Goal: Task Accomplishment & Management: Manage account settings

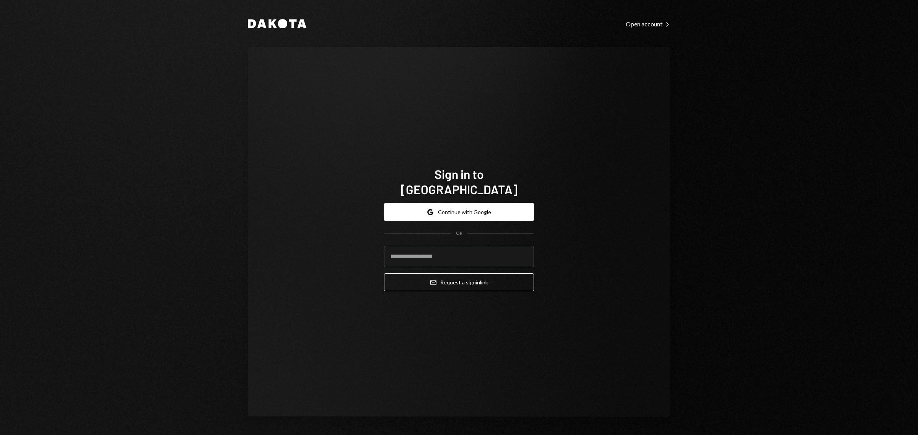
type input "**********"
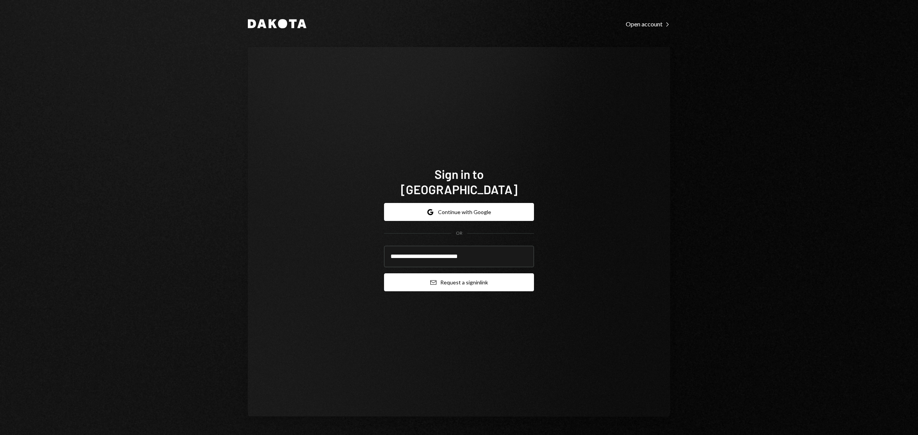
click at [456, 276] on button "Email Request a sign in link" at bounding box center [459, 283] width 150 height 18
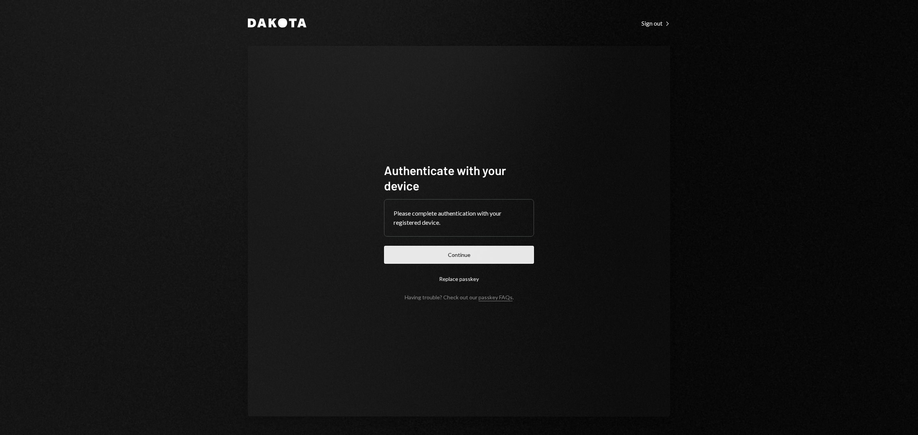
click at [475, 253] on button "Continue" at bounding box center [459, 255] width 150 height 18
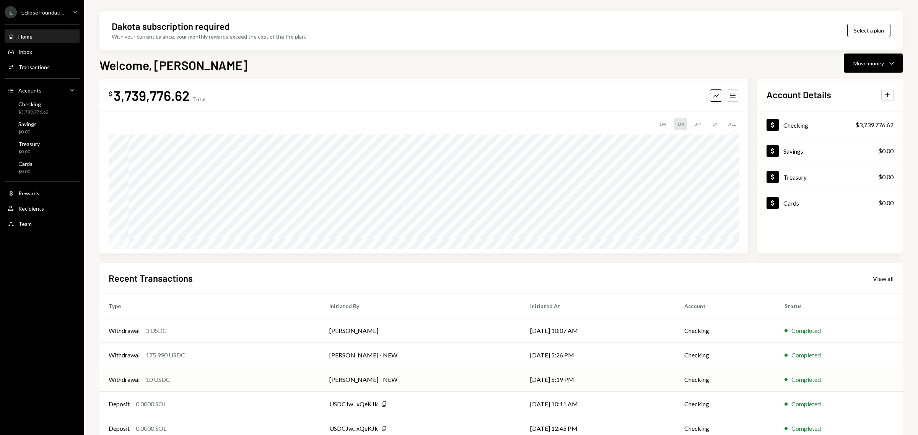
scroll to position [25, 0]
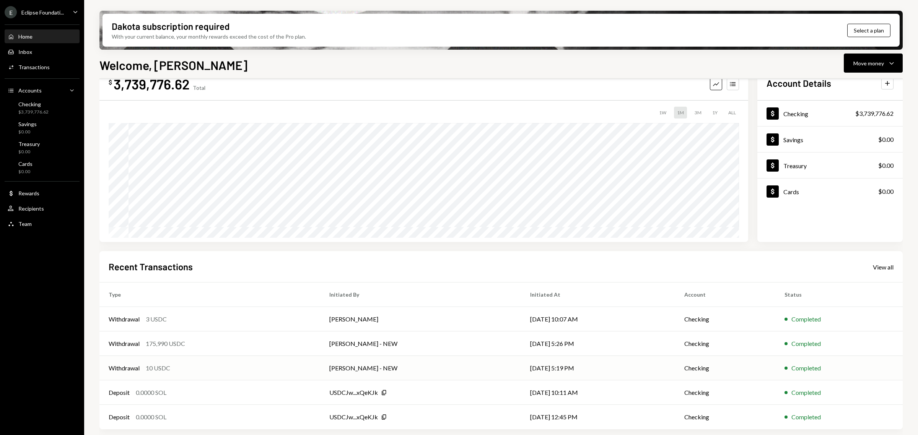
click at [227, 364] on div "Withdrawal 10 USDC" at bounding box center [210, 368] width 202 height 9
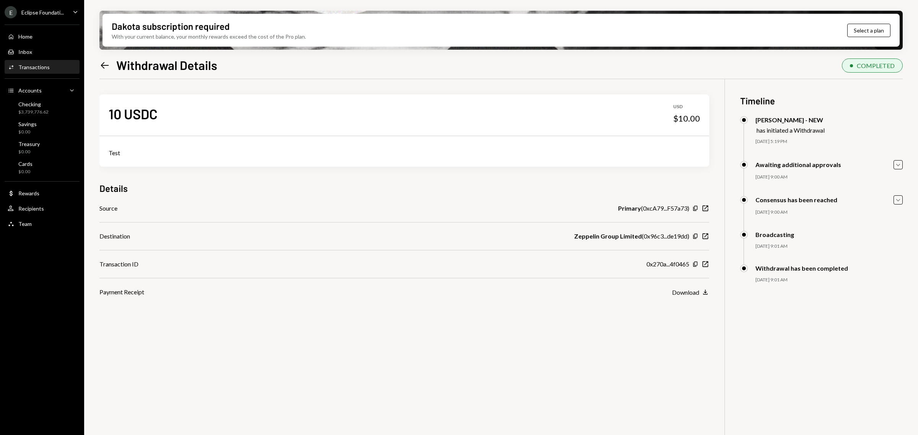
click at [99, 66] on icon "Left Arrow" at bounding box center [104, 65] width 11 height 11
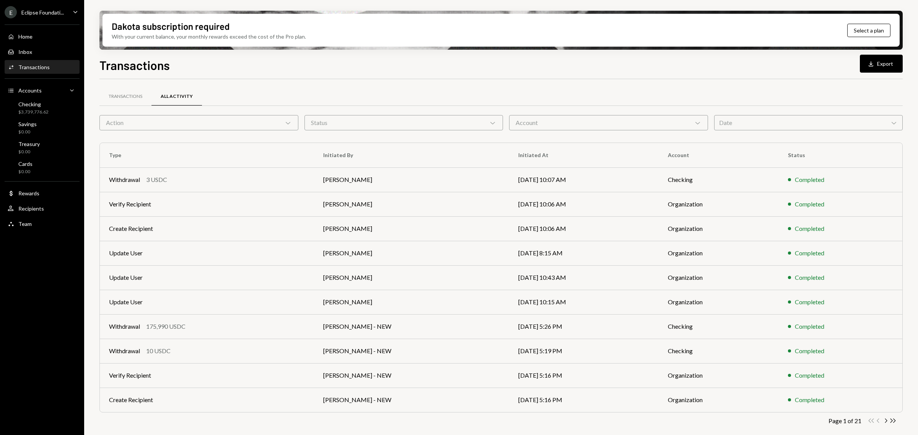
click at [198, 115] on div "Action Chevron Down" at bounding box center [198, 122] width 199 height 15
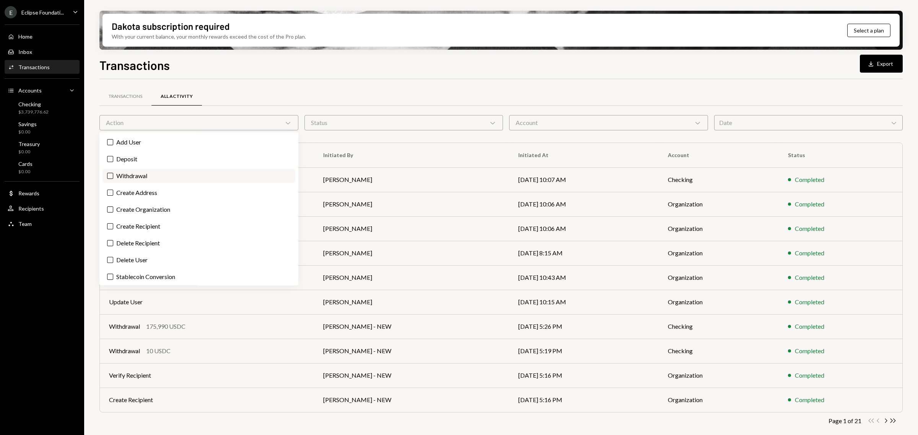
click at [141, 180] on label "Withdrawal" at bounding box center [199, 176] width 193 height 14
click at [113, 179] on button "Withdrawal" at bounding box center [110, 176] width 6 height 6
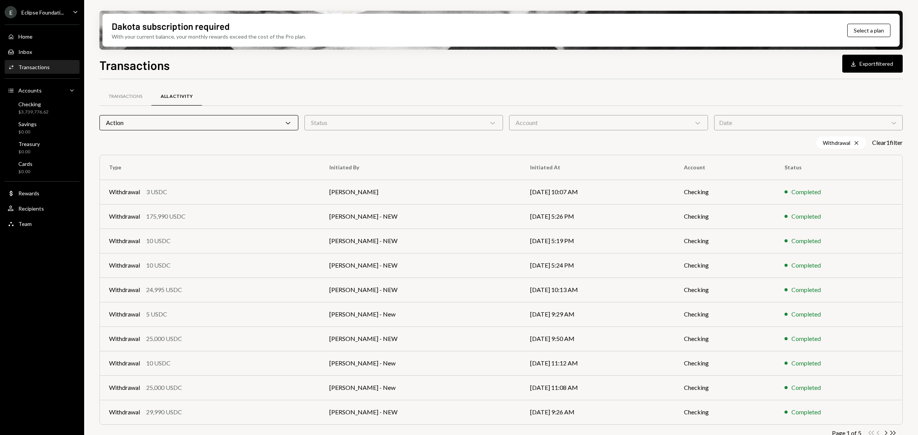
click at [347, 83] on div "Transactions All Activity Action Chevron Down Status Chevron Down Account Chevr…" at bounding box center [501, 268] width 804 height 378
click at [410, 119] on div "Status Chevron Down" at bounding box center [404, 122] width 199 height 15
click at [381, 159] on label "Completed" at bounding box center [403, 159] width 193 height 14
click at [318, 159] on button "Completed" at bounding box center [315, 159] width 6 height 6
click at [447, 74] on div "Transactions Download Export filtered Transactions All Activity Action Chevron …" at bounding box center [501, 268] width 804 height 425
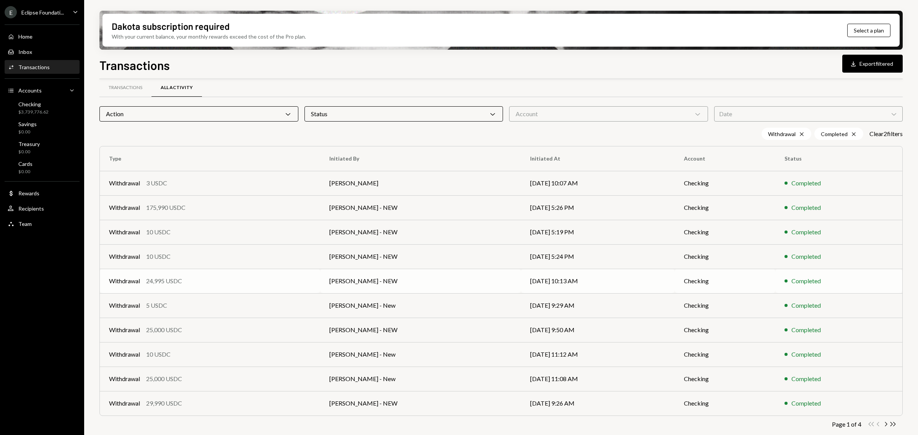
scroll to position [13, 0]
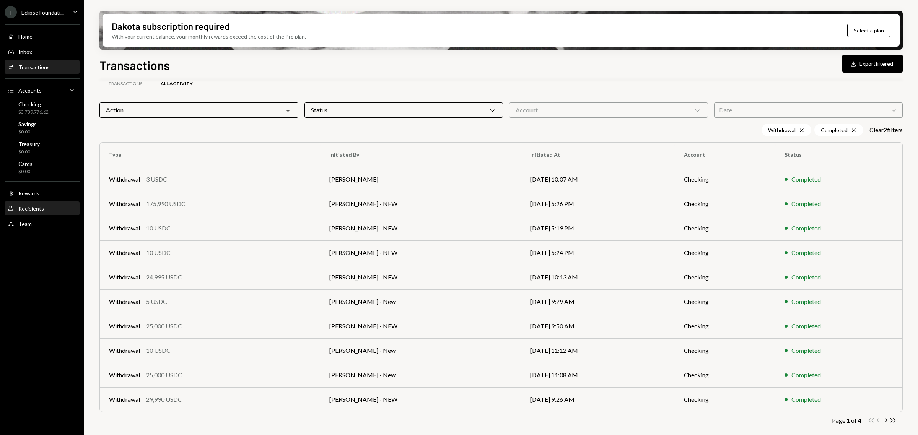
click at [26, 209] on div "Recipients" at bounding box center [31, 208] width 26 height 7
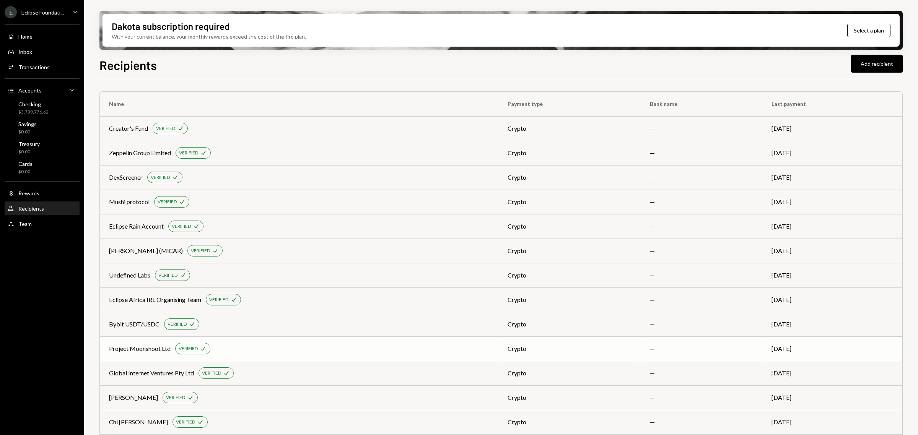
click at [148, 349] on div "Project Moonshoot Ltd" at bounding box center [140, 348] width 62 height 9
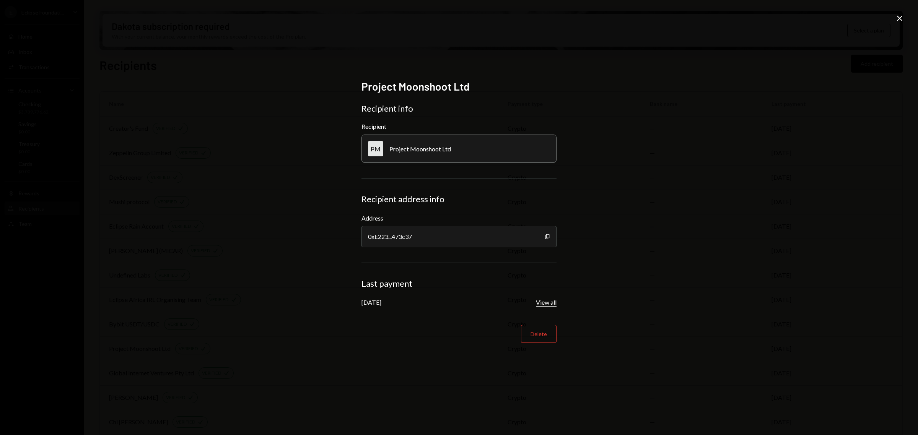
click at [548, 302] on button "View all" at bounding box center [546, 303] width 21 height 8
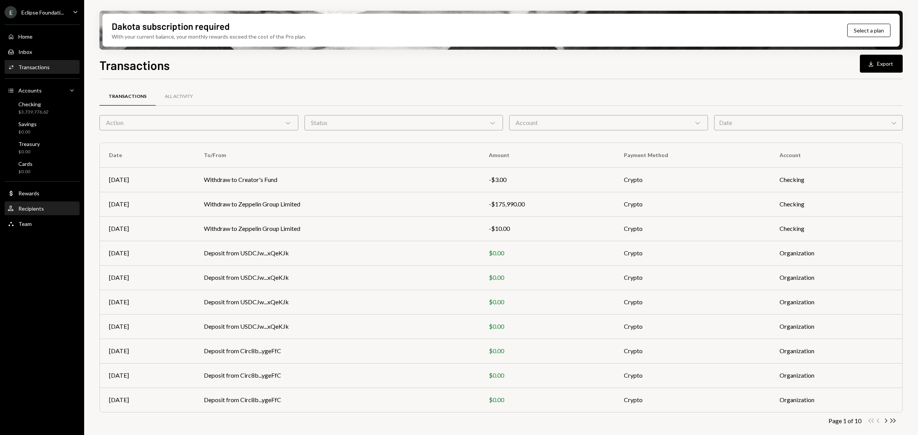
click at [36, 211] on div "Recipients" at bounding box center [31, 208] width 26 height 7
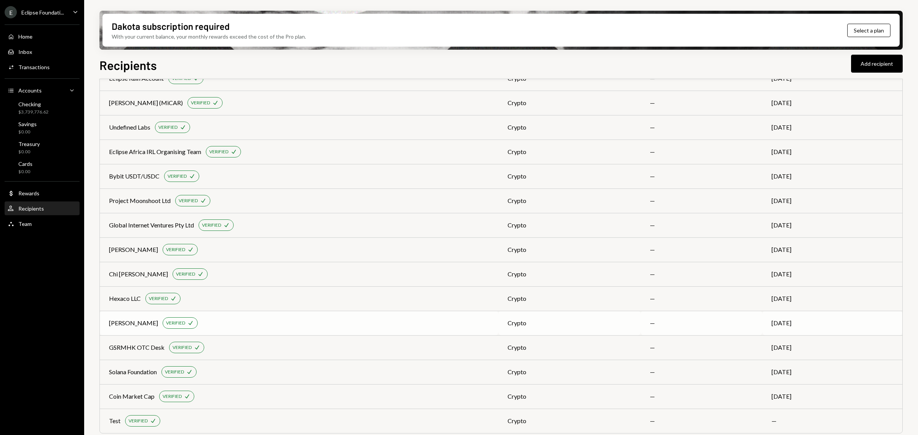
scroll to position [152, 0]
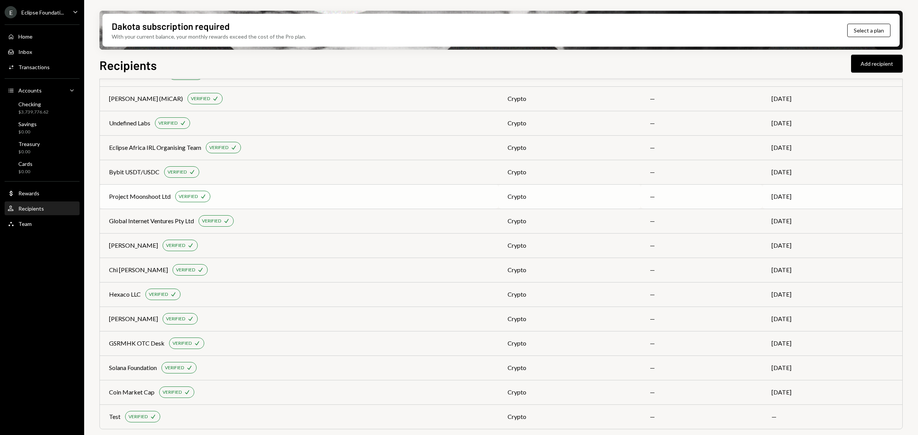
click at [306, 192] on div "Project Moonshoot Ltd VERIFIED Check" at bounding box center [299, 196] width 380 height 11
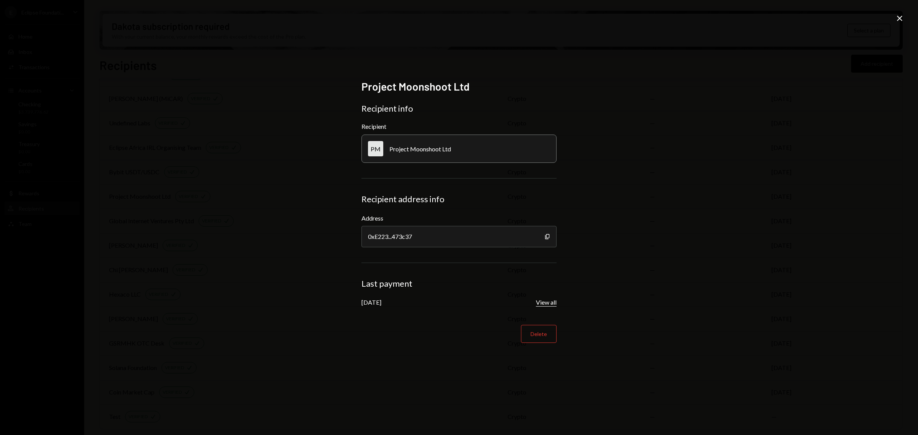
click at [548, 301] on button "View all" at bounding box center [546, 303] width 21 height 8
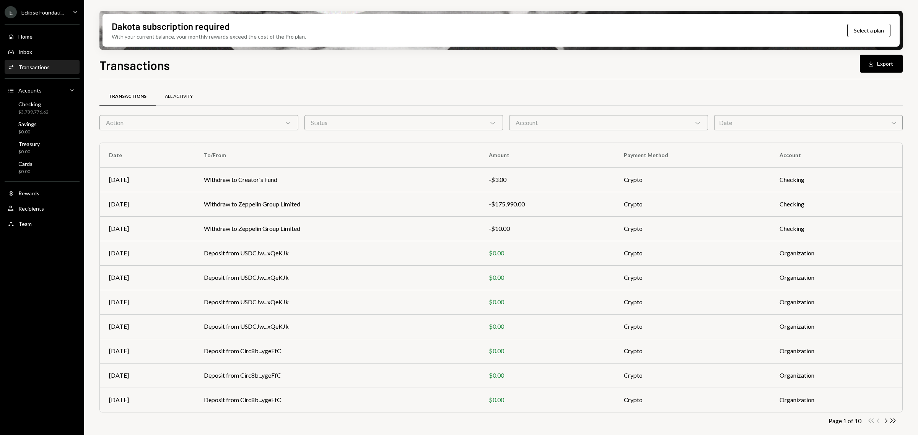
click at [175, 97] on div "All Activity" at bounding box center [179, 96] width 28 height 7
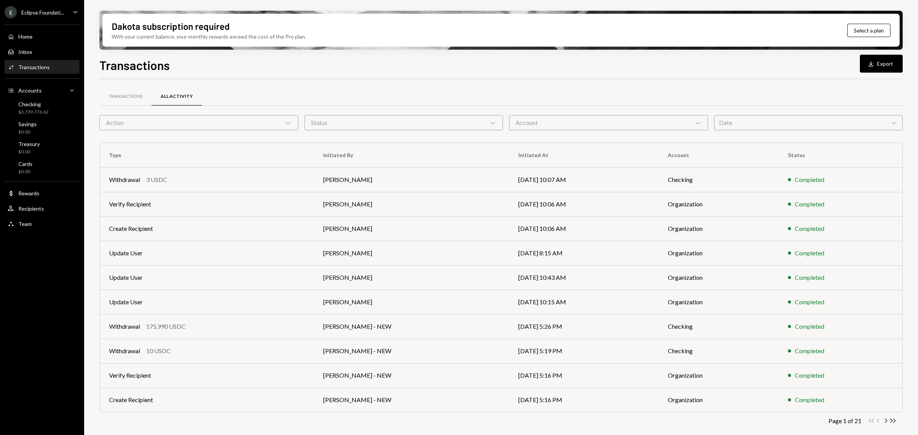
click at [412, 116] on div "Status Chevron Down" at bounding box center [404, 122] width 199 height 15
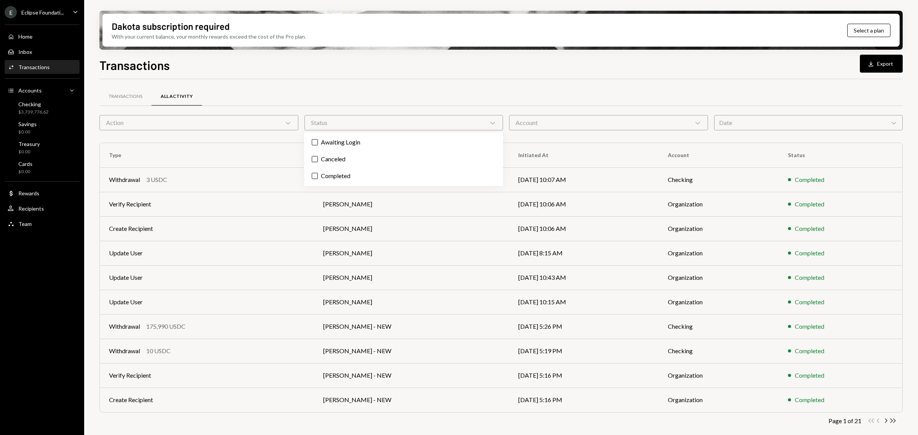
click at [567, 130] on div "Account Chevron Down" at bounding box center [608, 122] width 199 height 15
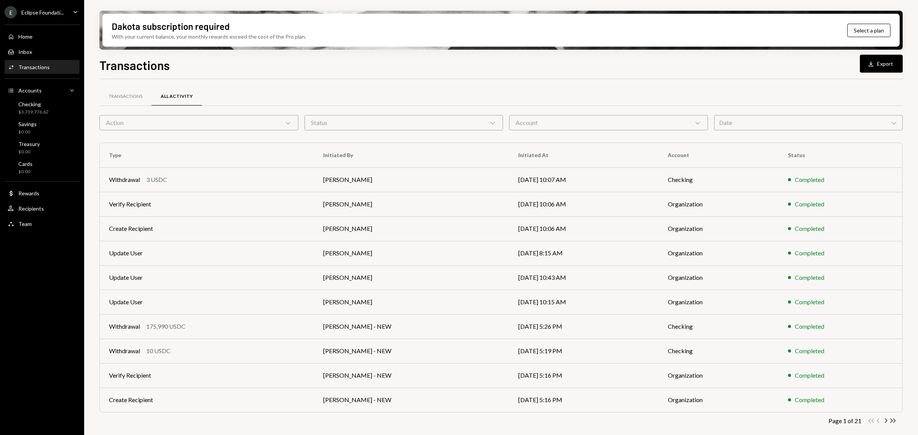
click at [772, 115] on div "Date Chevron Down" at bounding box center [808, 122] width 189 height 15
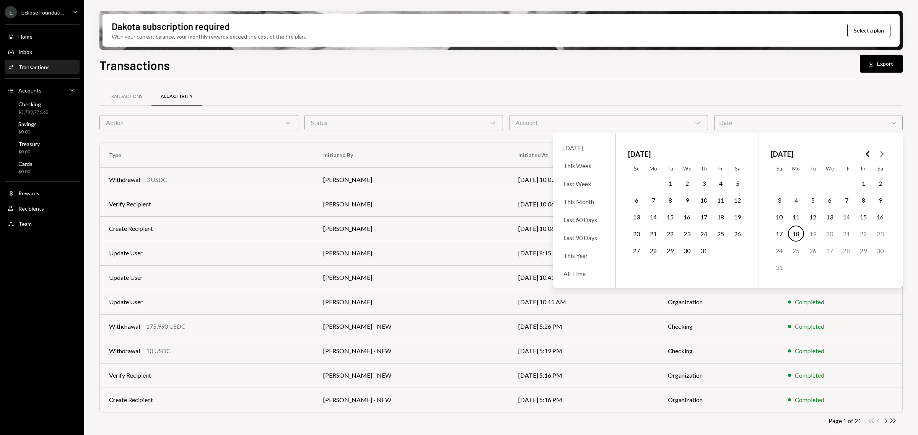
click at [795, 214] on button "11" at bounding box center [796, 217] width 16 height 16
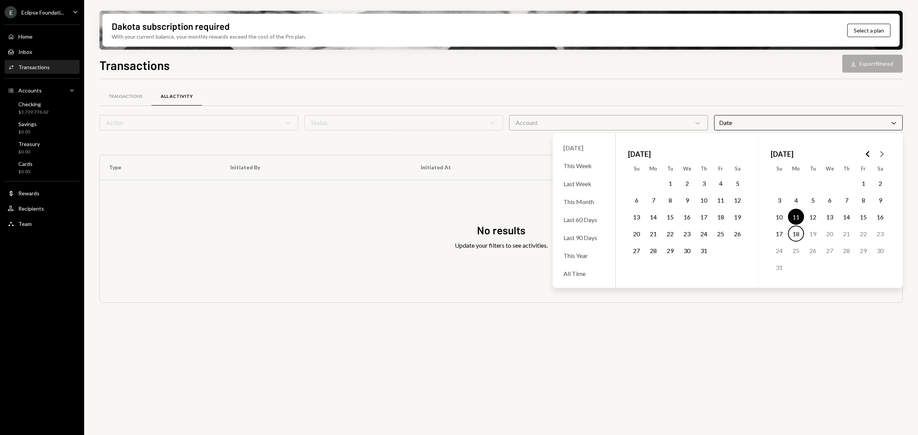
click at [794, 234] on button "18" at bounding box center [796, 234] width 16 height 16
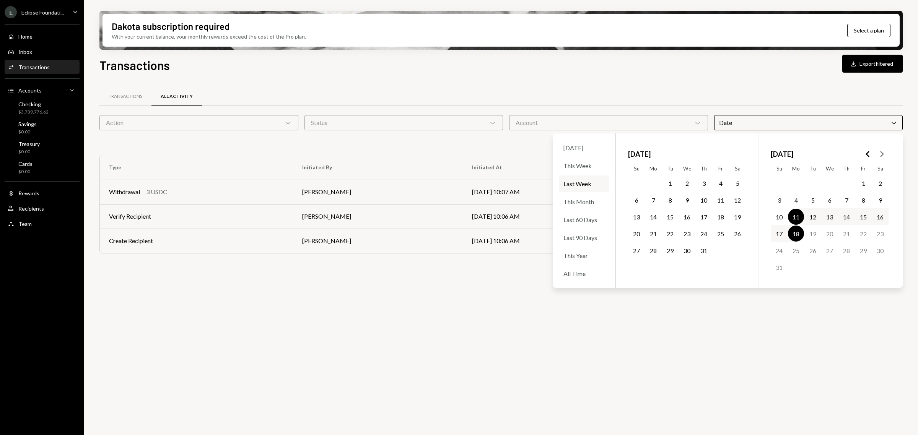
click at [351, 318] on div "Transactions All Activity Action Chevron Down Status Chevron Down Account Chevr…" at bounding box center [501, 261] width 804 height 365
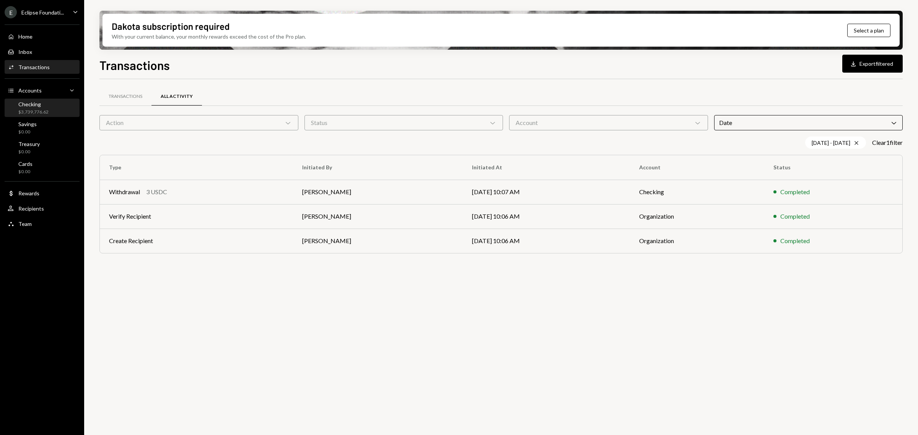
click at [31, 102] on div "Checking" at bounding box center [33, 104] width 30 height 7
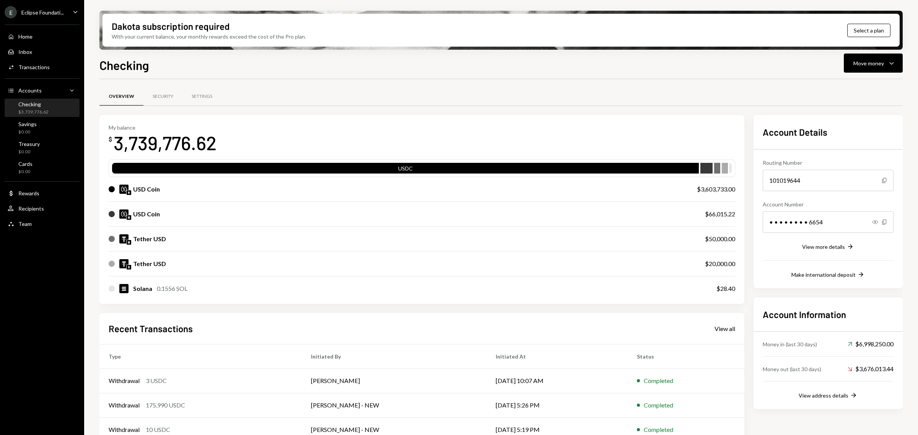
click at [838, 66] on div "Checking Move money Caret Down" at bounding box center [501, 64] width 804 height 17
click at [869, 62] on div "Move money" at bounding box center [869, 63] width 31 height 8
click at [853, 85] on div "Send" at bounding box center [868, 86] width 56 height 8
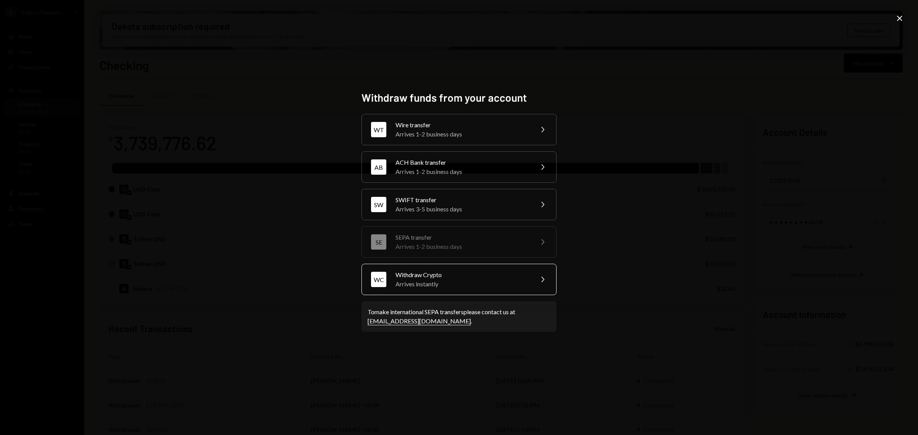
click at [406, 292] on div "WC Withdraw Crypto Arrives instantly Chevron Right" at bounding box center [459, 279] width 195 height 31
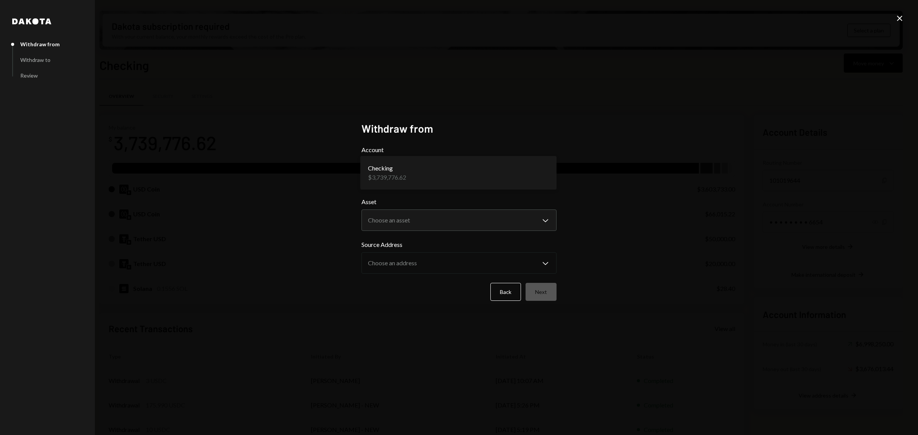
click at [431, 174] on body "E Eclipse Foundati... Caret Down Home Home Inbox Inbox Activities Transactions …" at bounding box center [459, 217] width 918 height 435
click at [416, 221] on body "E Eclipse Foundati... Caret Down Home Home Inbox Inbox Activities Transactions …" at bounding box center [459, 217] width 918 height 435
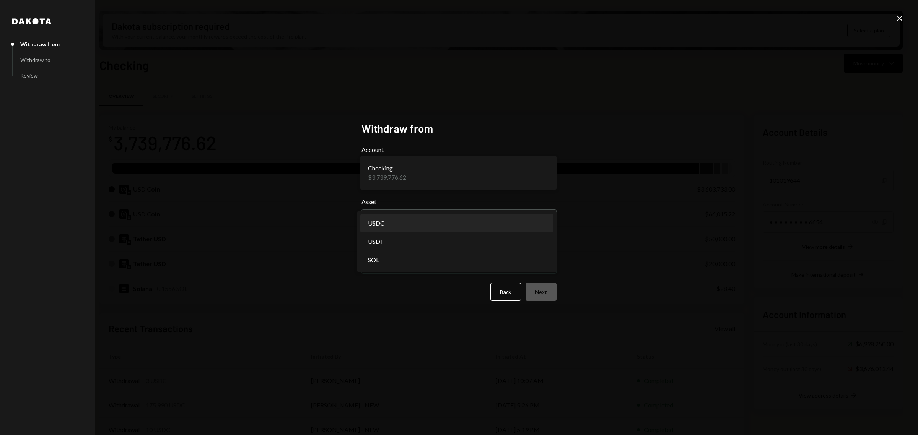
select select "****"
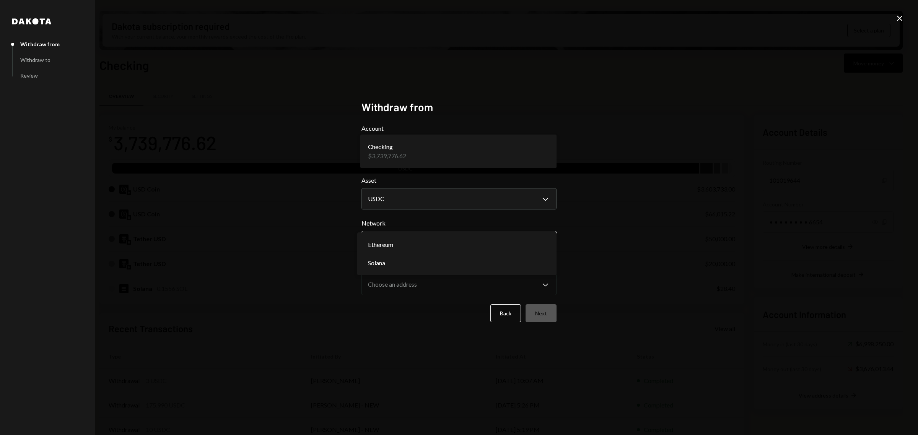
click at [418, 245] on body "E Eclipse Foundati... Caret Down Home Home Inbox Inbox Activities Transactions …" at bounding box center [459, 217] width 918 height 435
select select "**********"
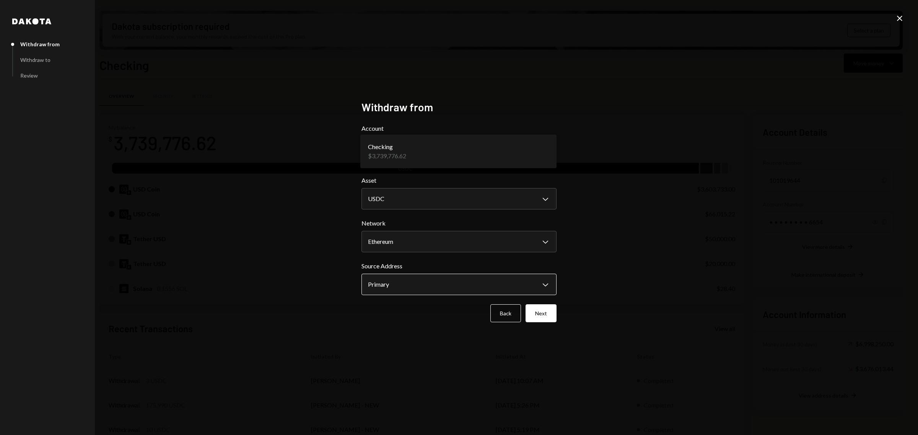
click at [400, 285] on body "E Eclipse Foundati... Caret Down Home Home Inbox Inbox Activities Transactions …" at bounding box center [459, 217] width 918 height 435
click at [543, 316] on button "Next" at bounding box center [541, 314] width 31 height 18
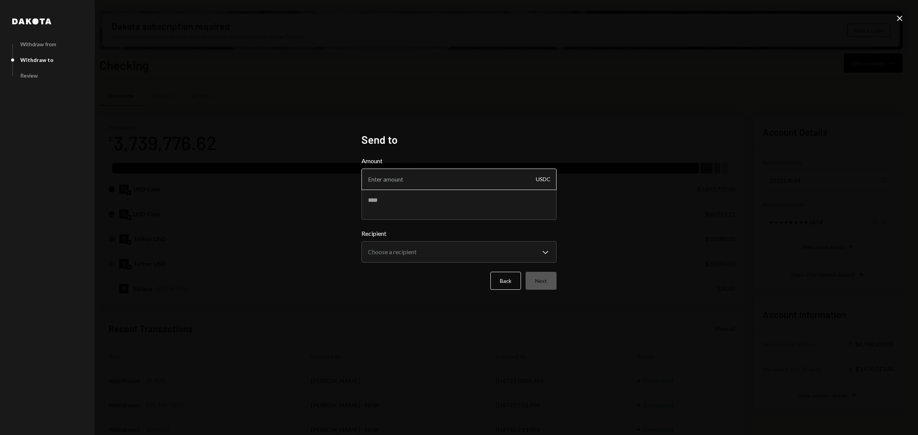
click at [439, 181] on input "Amount" at bounding box center [459, 179] width 195 height 21
type input "3"
click at [406, 199] on textarea at bounding box center [459, 204] width 195 height 31
type textarea "*"
type textarea "****"
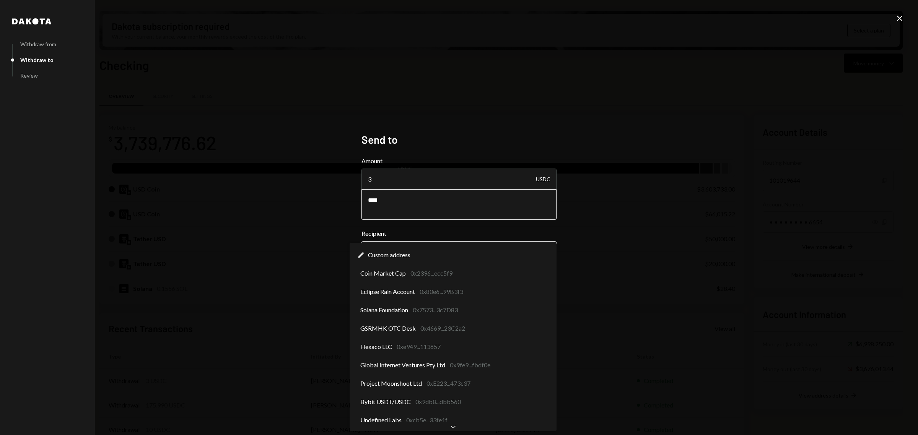
click at [426, 254] on body "E Eclipse Foundati... Caret Down Home Home Inbox Inbox Activities Transactions …" at bounding box center [459, 217] width 918 height 435
select select "**********"
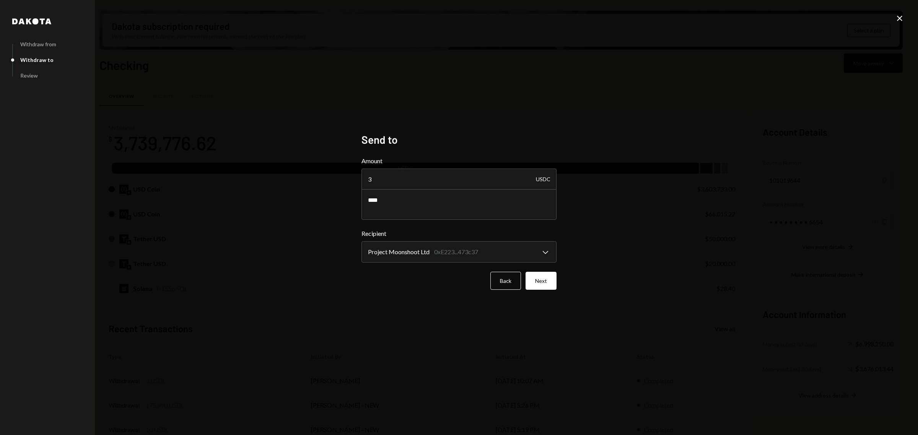
click at [523, 284] on div "Back Next" at bounding box center [459, 281] width 195 height 18
drag, startPoint x: 559, startPoint y: 287, endPoint x: 547, endPoint y: 285, distance: 12.4
click at [559, 287] on div "**********" at bounding box center [459, 217] width 214 height 187
click at [545, 284] on button "Next" at bounding box center [541, 281] width 31 height 18
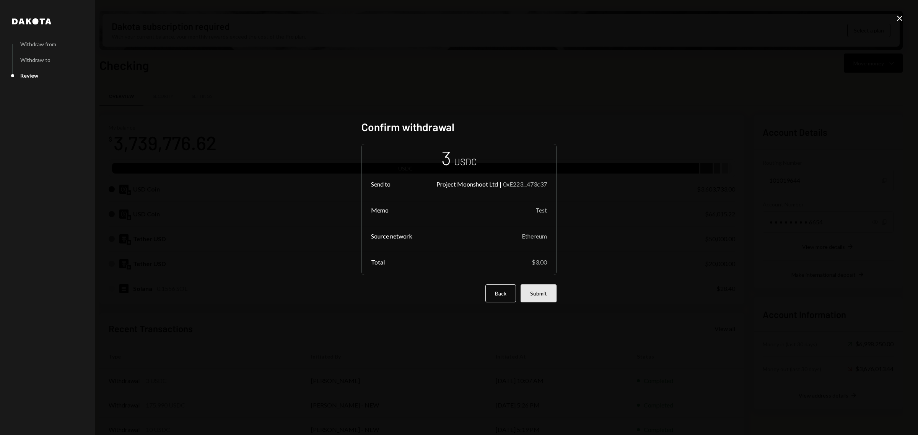
click at [539, 295] on button "Submit" at bounding box center [539, 294] width 36 height 18
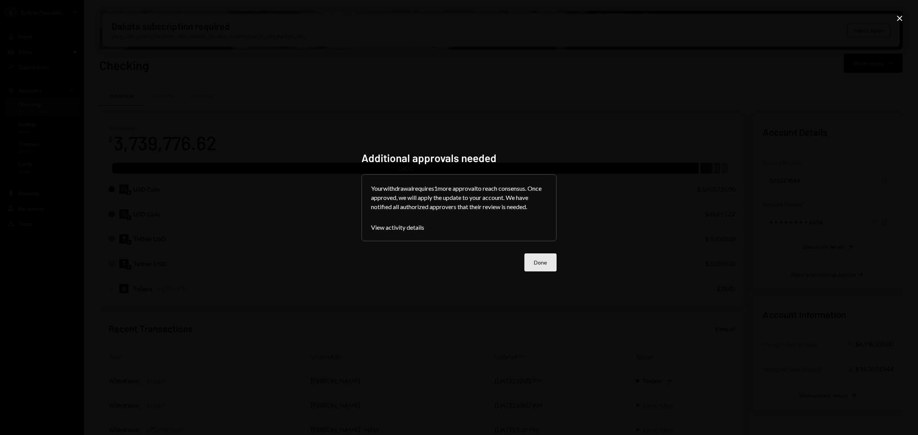
click at [539, 266] on button "Done" at bounding box center [541, 263] width 32 height 18
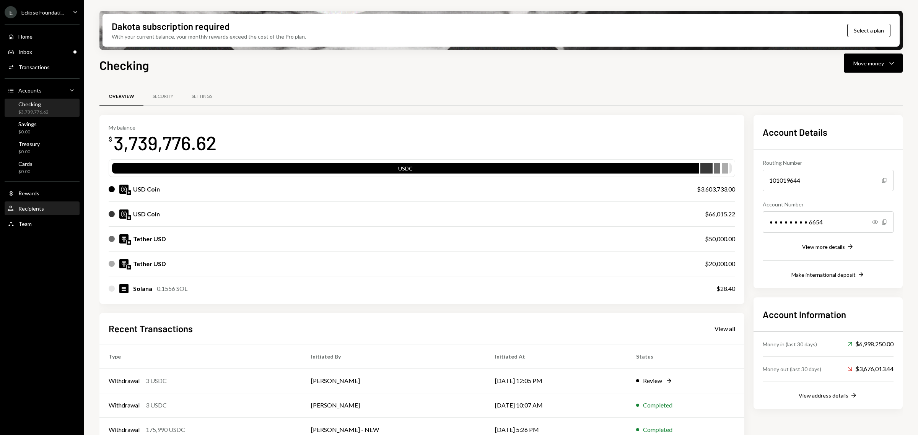
click at [34, 212] on div "User Recipients" at bounding box center [26, 208] width 36 height 7
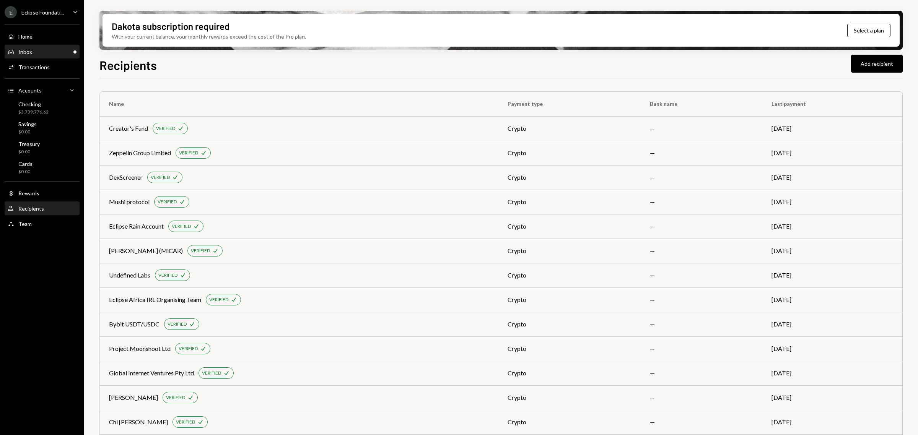
click at [31, 51] on div "Inbox" at bounding box center [25, 52] width 14 height 7
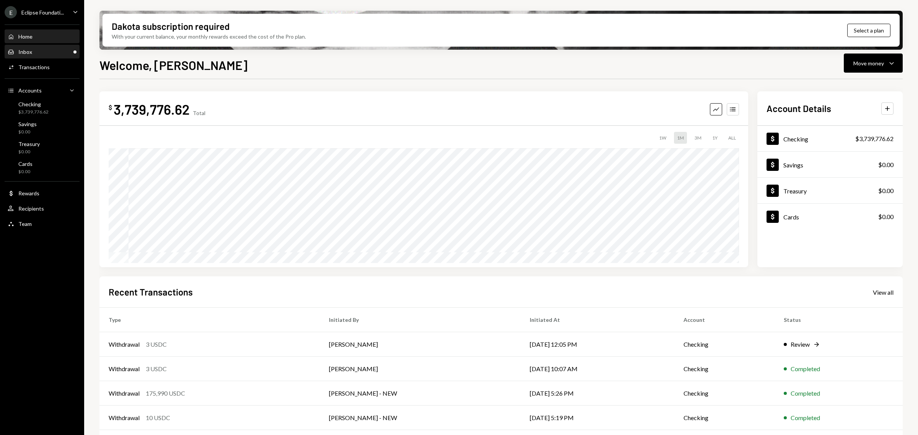
click at [46, 46] on div "Inbox Inbox" at bounding box center [42, 52] width 69 height 13
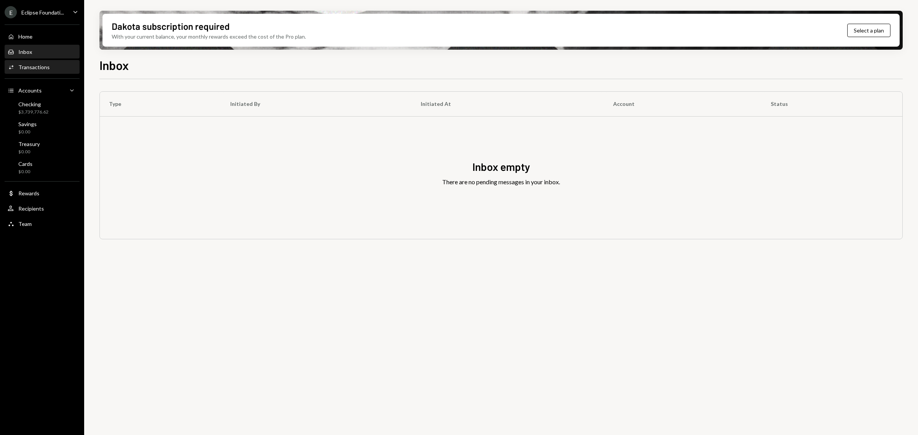
click at [44, 65] on div "Transactions" at bounding box center [33, 67] width 31 height 7
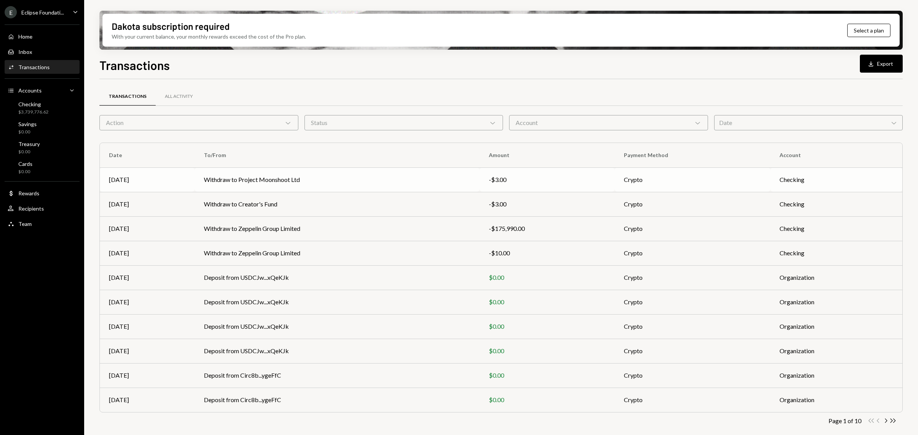
click at [337, 184] on td "Withdraw to Project Moonshoot Ltd" at bounding box center [337, 180] width 285 height 24
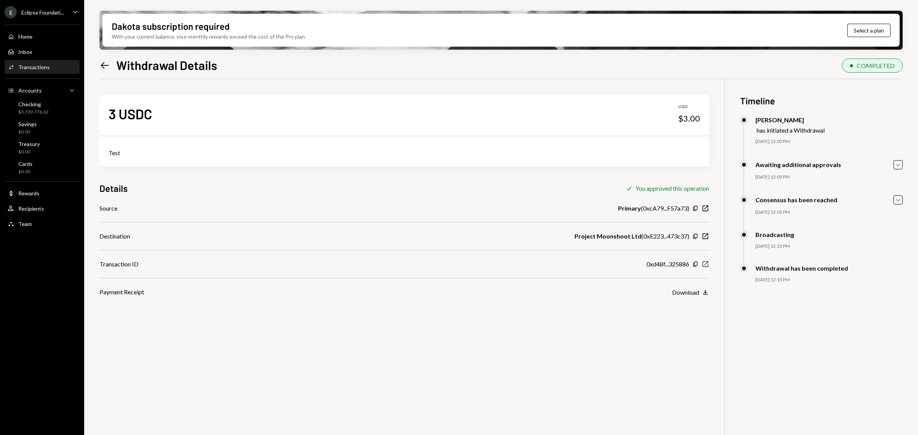
click at [706, 262] on icon "New Window" at bounding box center [706, 265] width 8 height 8
click at [41, 16] on div "E Eclipse Foundati..." at bounding box center [34, 12] width 59 height 12
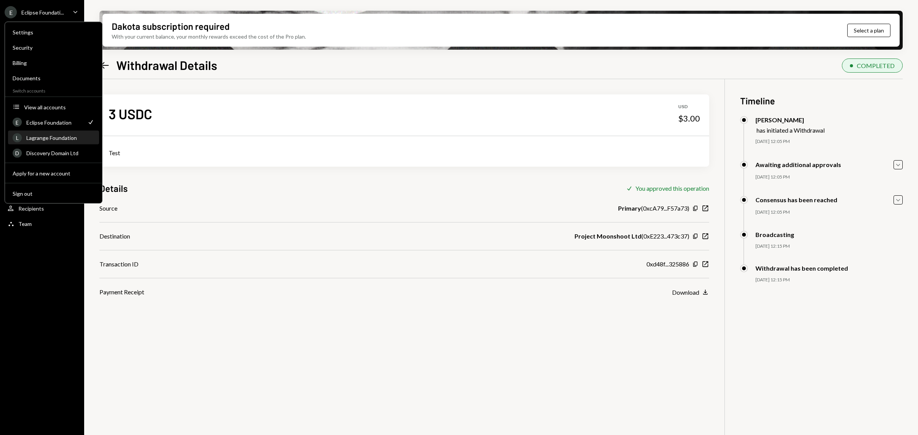
click at [60, 135] on div "Lagrange Foundation" at bounding box center [60, 138] width 68 height 7
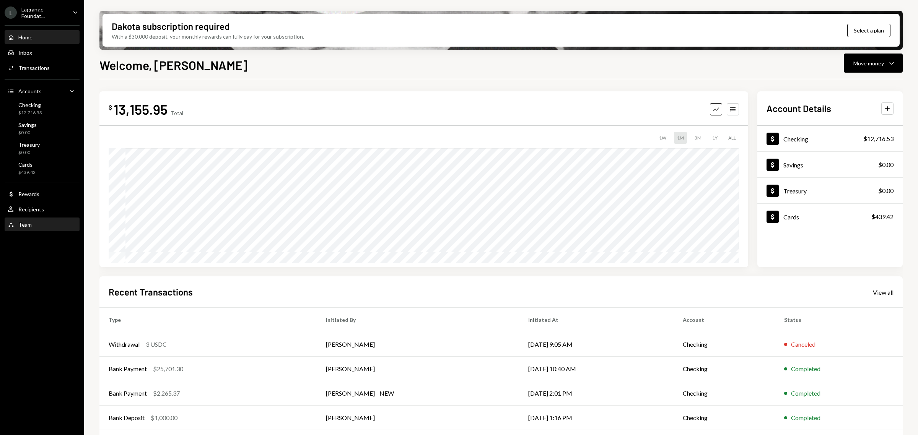
click at [20, 224] on div "Team" at bounding box center [24, 225] width 13 height 7
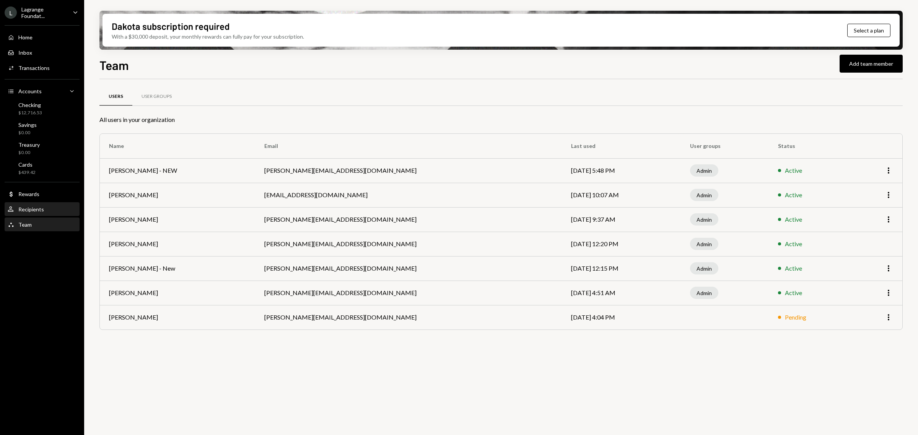
click at [34, 207] on div "Recipients" at bounding box center [31, 209] width 26 height 7
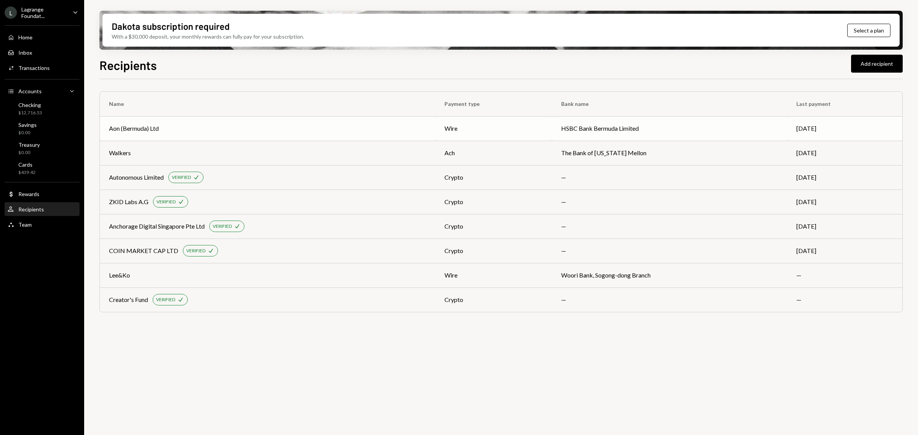
click at [476, 130] on div "wire" at bounding box center [494, 128] width 98 height 9
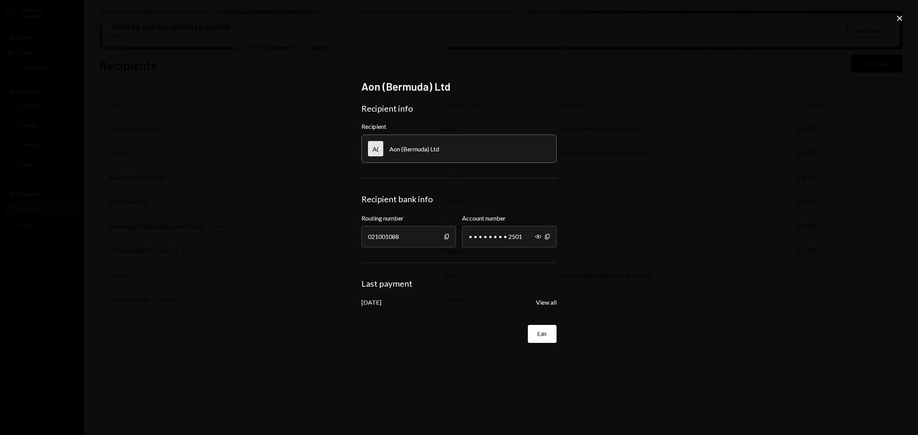
click at [559, 299] on div "Aon (Bermuda) Ltd Recipient info Recipient A( Aon (Bermuda) Ltd Recipient bank …" at bounding box center [459, 218] width 214 height 294
click at [545, 301] on button "View all" at bounding box center [546, 303] width 21 height 8
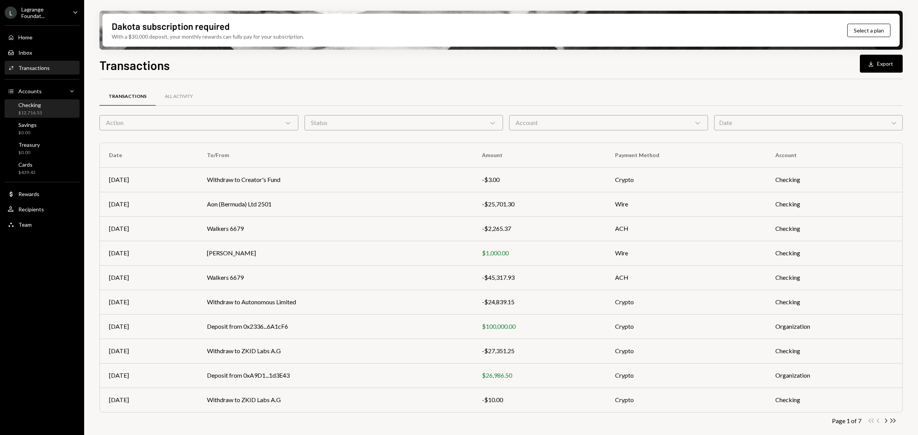
click at [41, 111] on div "Checking $12,716.53" at bounding box center [42, 109] width 69 height 15
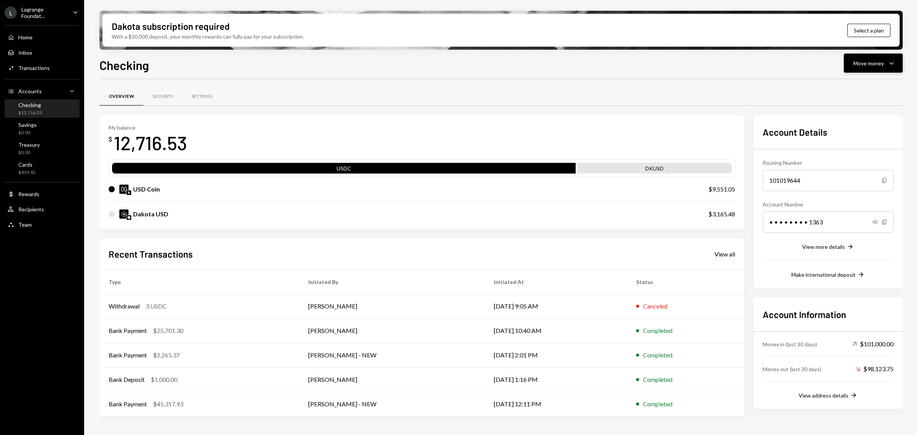
click at [871, 65] on div "Move money" at bounding box center [869, 63] width 31 height 8
click at [854, 86] on div "Send" at bounding box center [868, 86] width 56 height 8
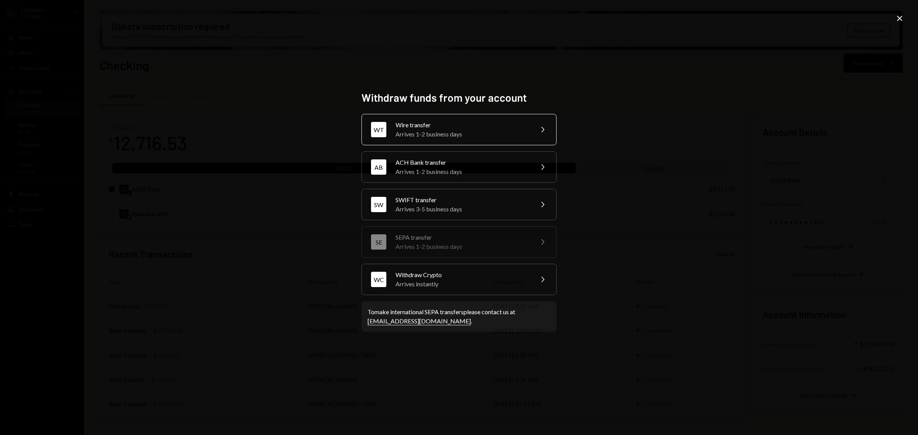
click at [461, 127] on div "Wire transfer" at bounding box center [462, 125] width 133 height 9
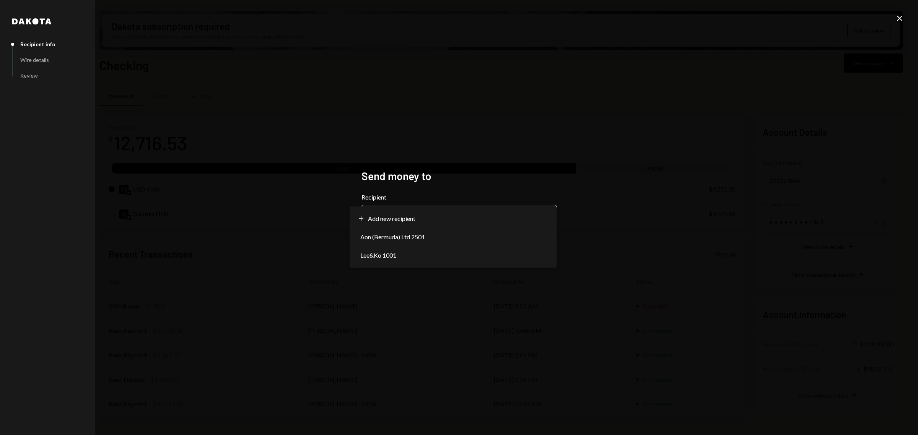
click at [397, 221] on body "L Lagrange Foundat... Caret Down Home Home Inbox Inbox Activities Transactions …" at bounding box center [459, 217] width 918 height 435
select select "**********"
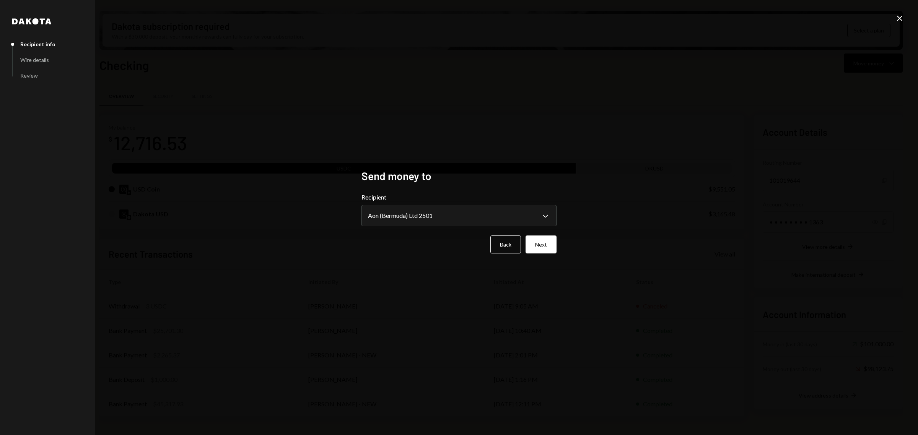
click at [559, 244] on div "**********" at bounding box center [459, 217] width 214 height 115
click at [536, 247] on button "Next" at bounding box center [541, 245] width 31 height 18
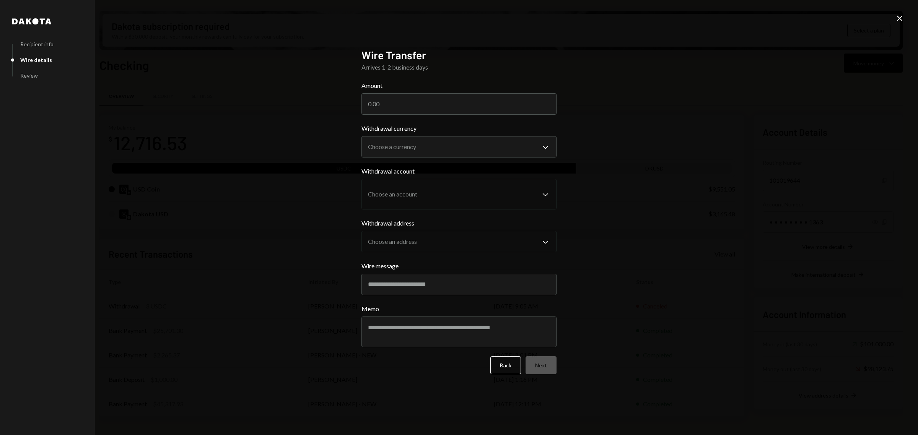
click at [428, 89] on label "Amount" at bounding box center [459, 85] width 195 height 9
click at [428, 93] on input "Amount" at bounding box center [459, 103] width 195 height 21
click at [417, 98] on input "Amount" at bounding box center [459, 103] width 195 height 21
type input "35000"
click at [423, 142] on body "L Lagrange Foundat... Caret Down Home Home Inbox Inbox Activities Transactions …" at bounding box center [459, 217] width 918 height 435
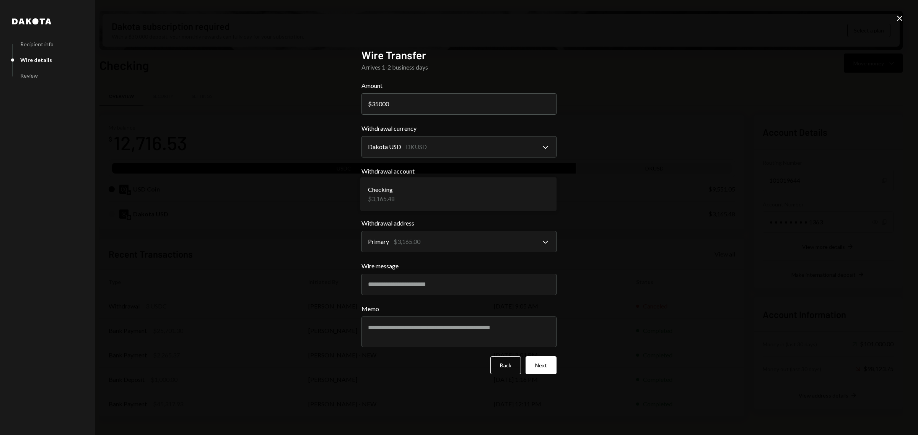
click at [420, 190] on body "L Lagrange Foundat... Caret Down Home Home Inbox Inbox Activities Transactions …" at bounding box center [459, 217] width 918 height 435
click at [422, 140] on body "L Lagrange Foundat... Caret Down Home Home Inbox Inbox Activities Transactions …" at bounding box center [459, 217] width 918 height 435
select select "****"
drag, startPoint x: 501, startPoint y: 367, endPoint x: 508, endPoint y: 364, distance: 7.5
click at [501, 367] on button "Back" at bounding box center [506, 366] width 31 height 18
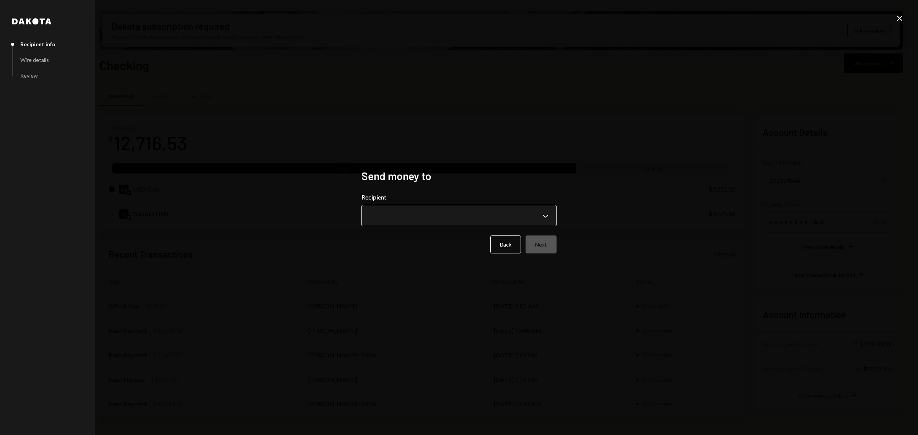
click at [412, 221] on body "L Lagrange Foundat... Caret Down Home Home Inbox Inbox Activities Transactions …" at bounding box center [459, 217] width 918 height 435
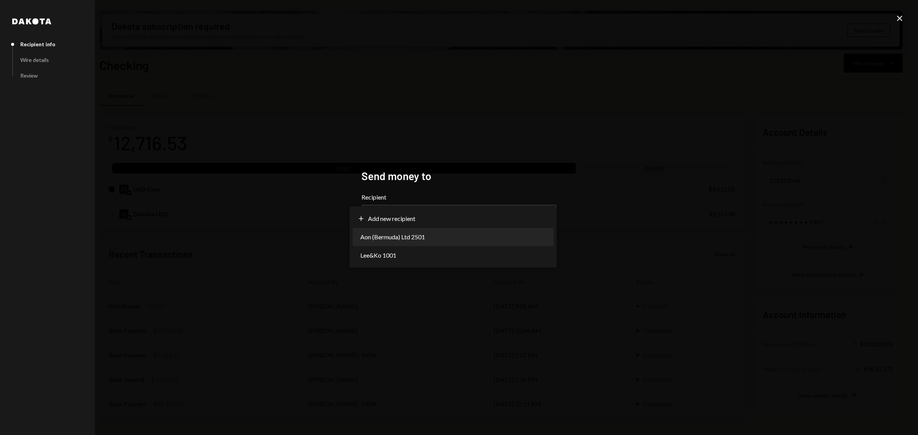
select select "**********"
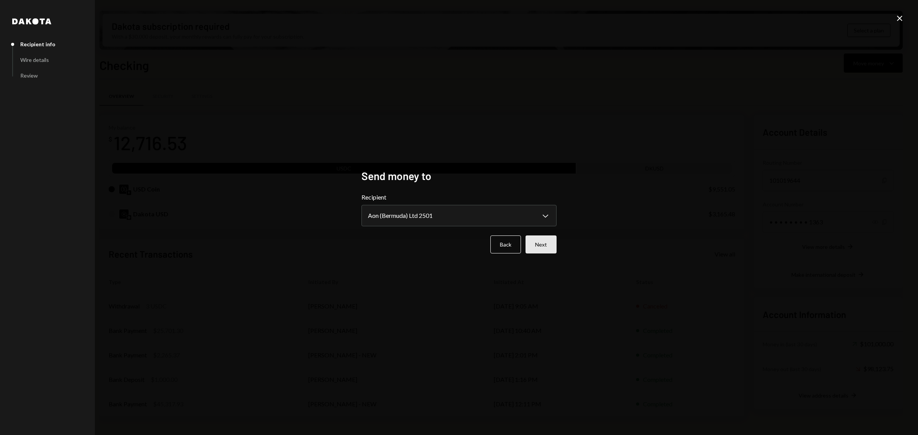
click at [546, 246] on button "Next" at bounding box center [541, 245] width 31 height 18
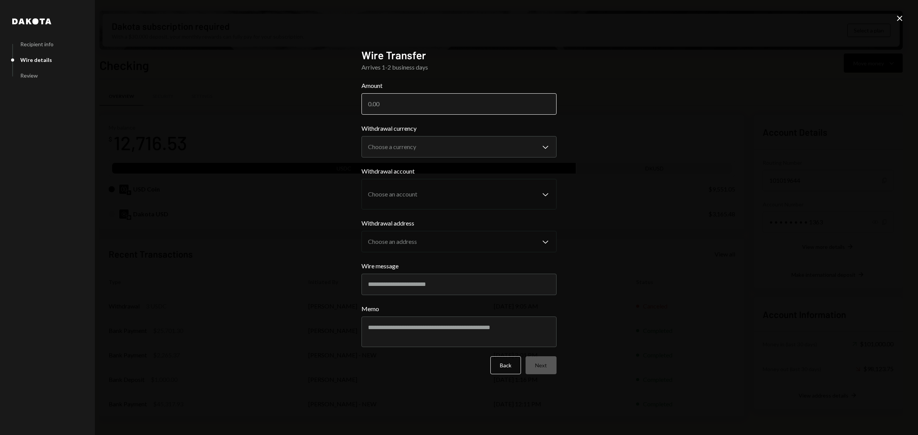
click at [436, 104] on input "Amount" at bounding box center [459, 103] width 195 height 21
type input "25650"
click at [390, 150] on body "L Lagrange Foundat... Caret Down Home Home Inbox Inbox Activities Transactions …" at bounding box center [459, 217] width 918 height 435
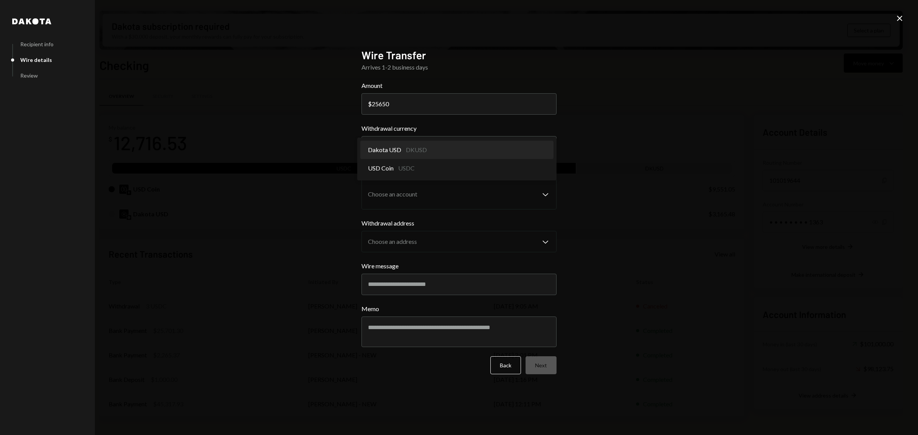
select select "*****"
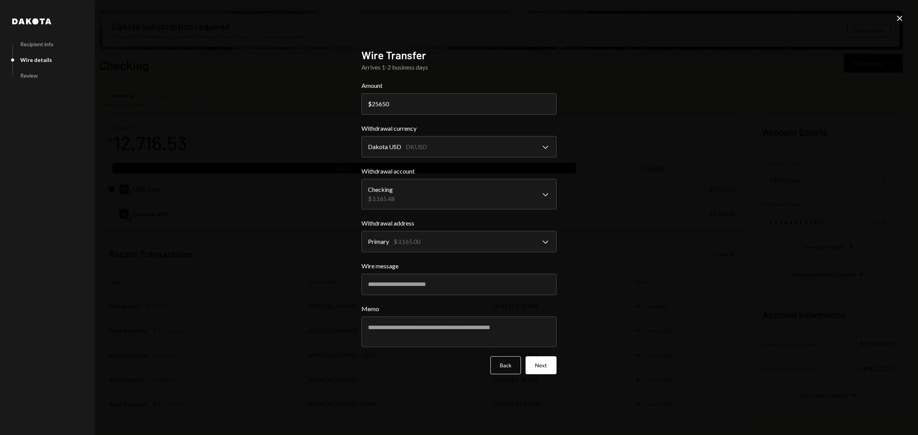
click at [897, 22] on icon "Close" at bounding box center [899, 18] width 9 height 9
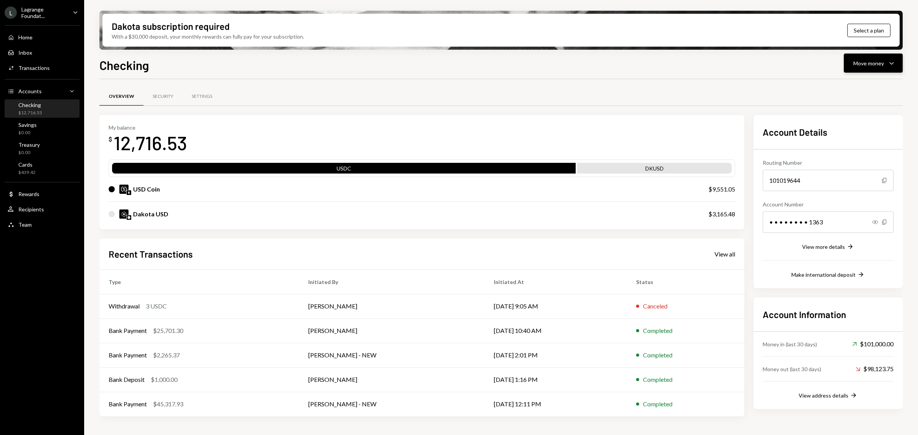
click at [877, 68] on button "Move money Caret Down" at bounding box center [873, 63] width 59 height 19
click at [859, 123] on div "Deposit" at bounding box center [868, 121] width 56 height 8
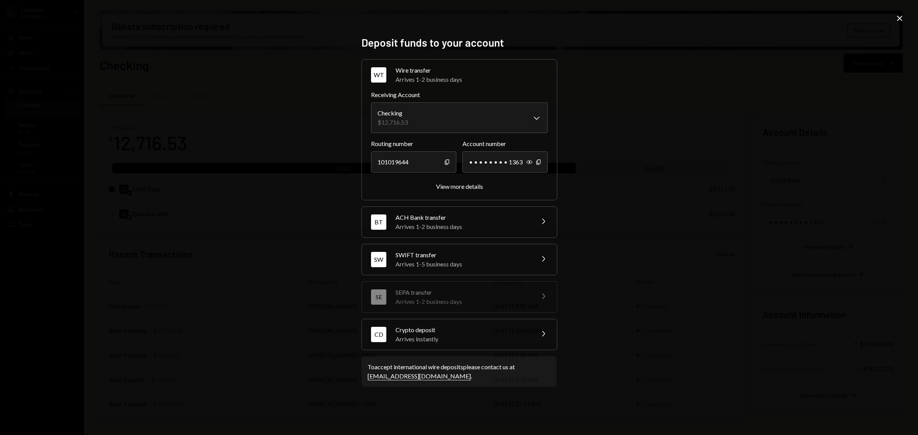
click at [483, 340] on div "Arrives instantly" at bounding box center [463, 339] width 134 height 9
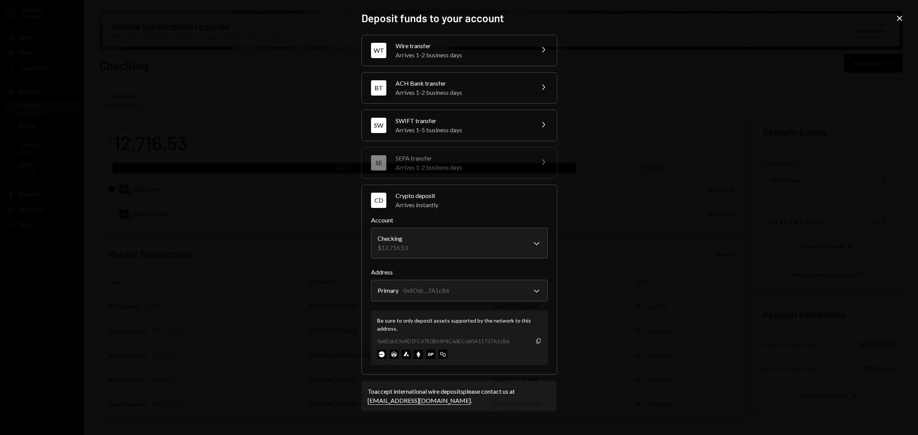
click at [536, 343] on icon "button" at bounding box center [538, 341] width 4 height 5
click at [898, 19] on icon "Close" at bounding box center [899, 18] width 9 height 9
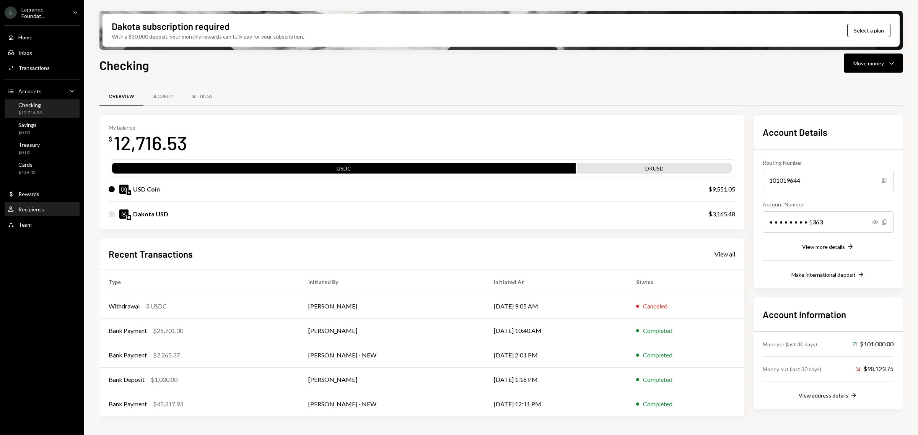
click at [54, 209] on div "User Recipients" at bounding box center [42, 209] width 69 height 7
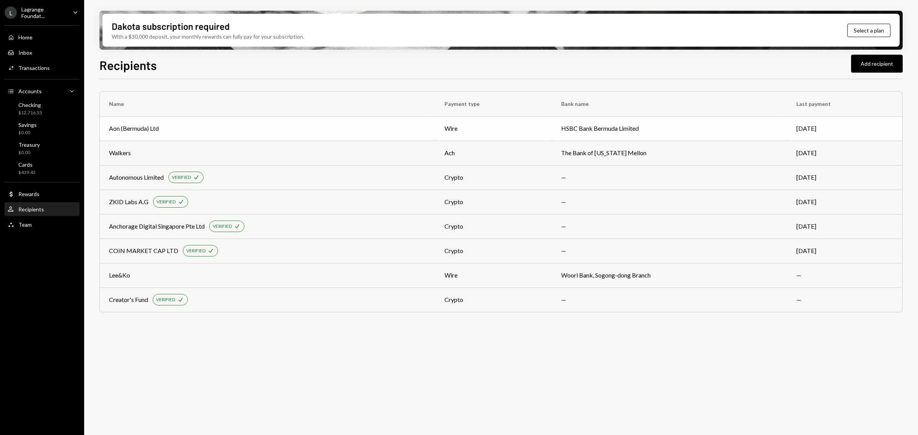
click at [169, 127] on div "Aon (Bermuda) Ltd" at bounding box center [267, 128] width 317 height 9
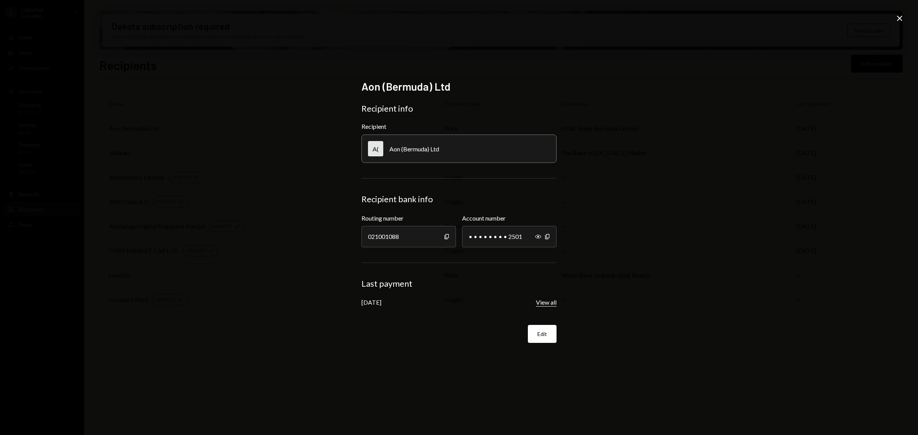
click at [553, 301] on button "View all" at bounding box center [546, 303] width 21 height 8
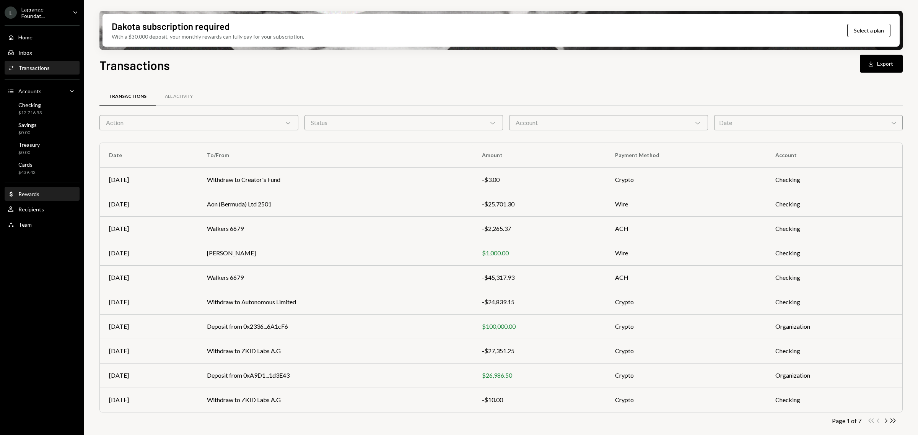
click at [31, 194] on div "Rewards" at bounding box center [28, 194] width 21 height 7
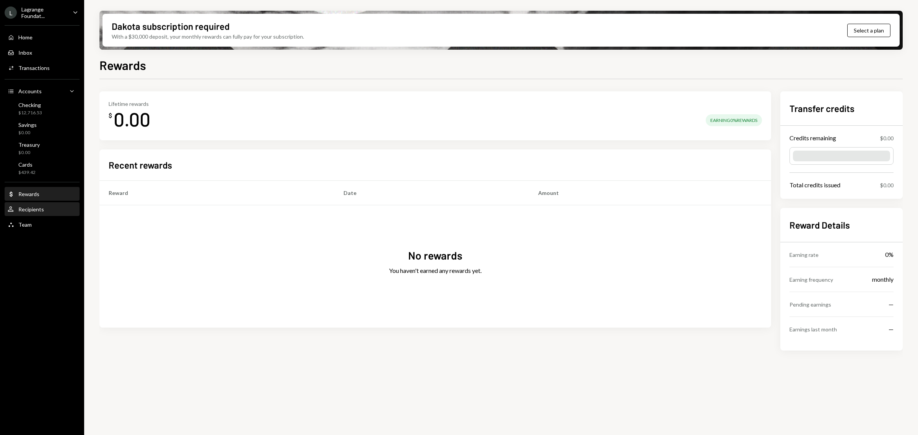
click at [33, 210] on div "Recipients" at bounding box center [31, 209] width 26 height 7
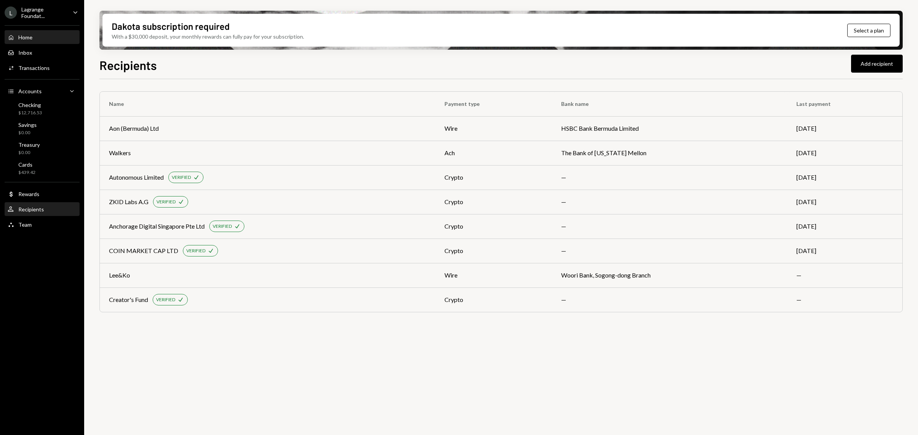
click at [37, 31] on div "Home Home" at bounding box center [42, 37] width 69 height 13
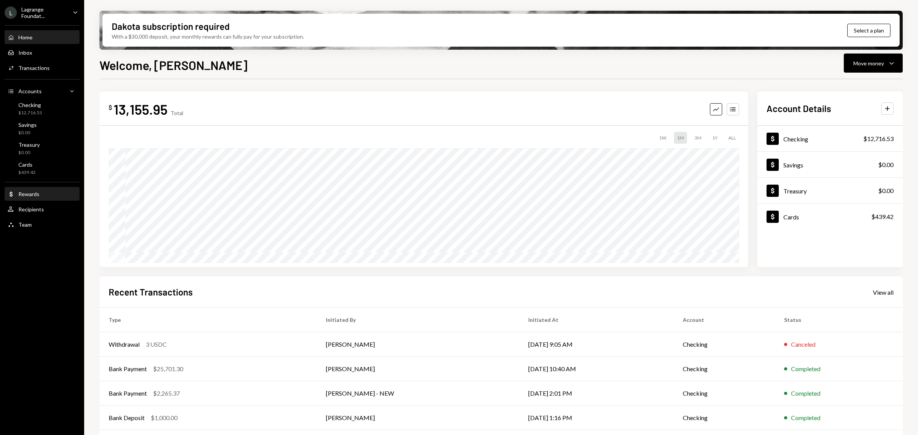
click at [37, 191] on div "Dollar Rewards" at bounding box center [24, 194] width 32 height 7
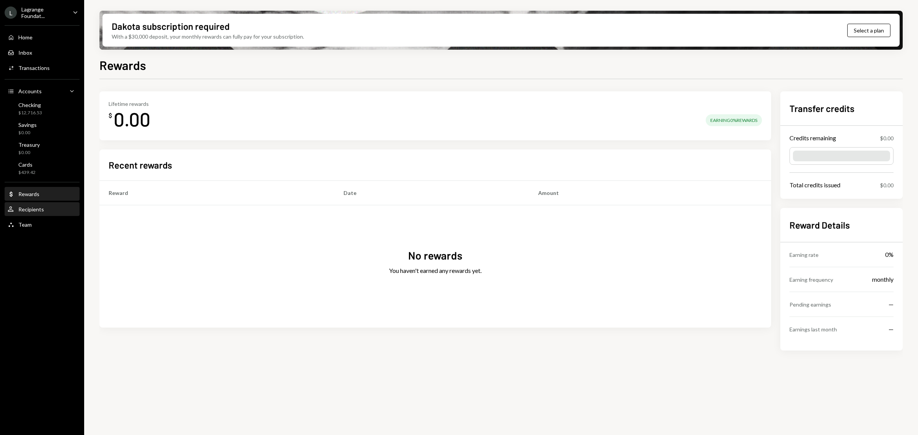
click at [38, 209] on div "Recipients" at bounding box center [31, 209] width 26 height 7
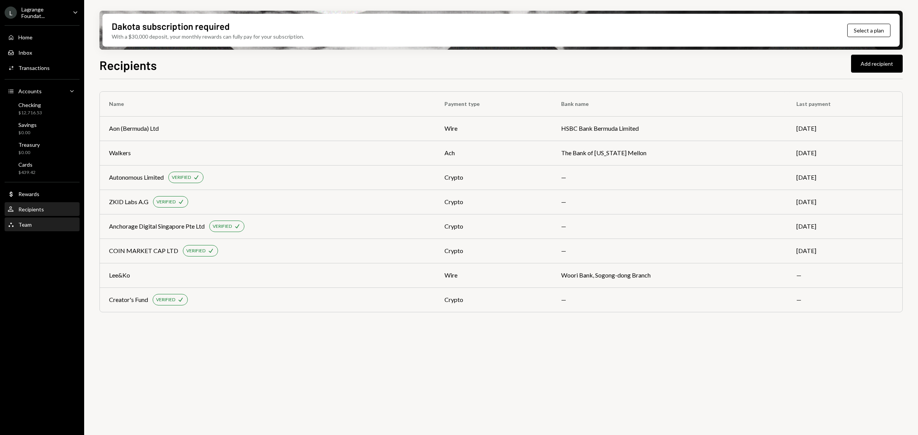
click at [36, 226] on div "Team Team" at bounding box center [42, 225] width 69 height 7
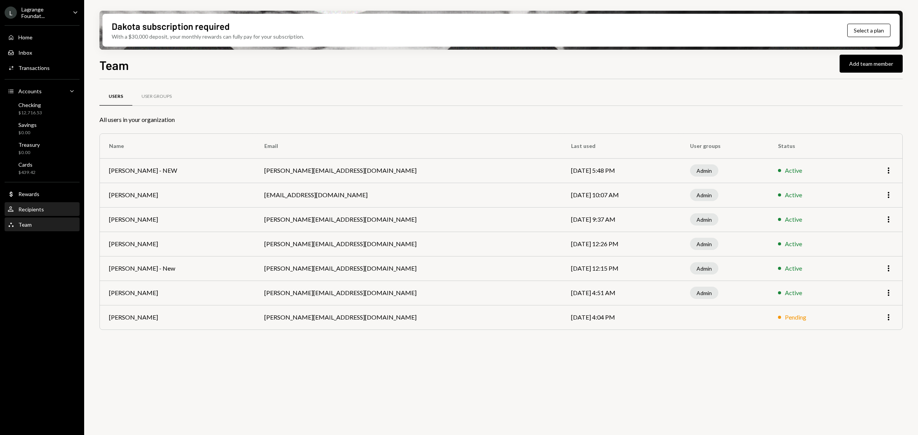
click at [33, 204] on div "User Recipients" at bounding box center [42, 209] width 69 height 13
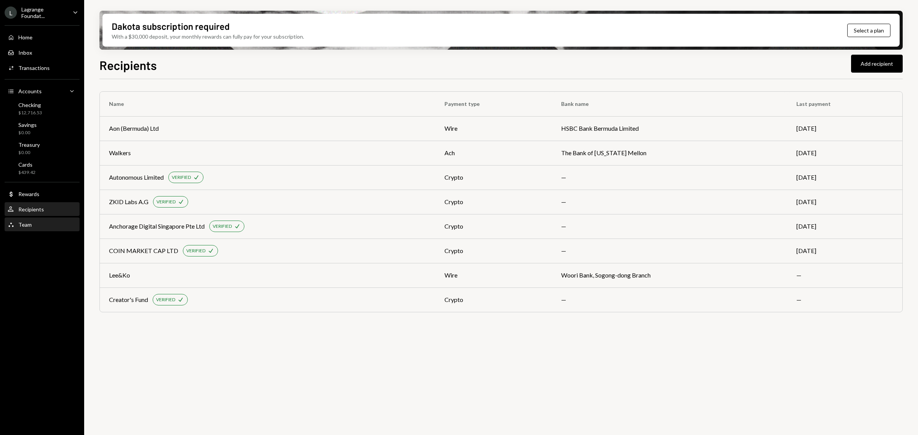
click at [31, 227] on div "Team Team" at bounding box center [42, 225] width 69 height 7
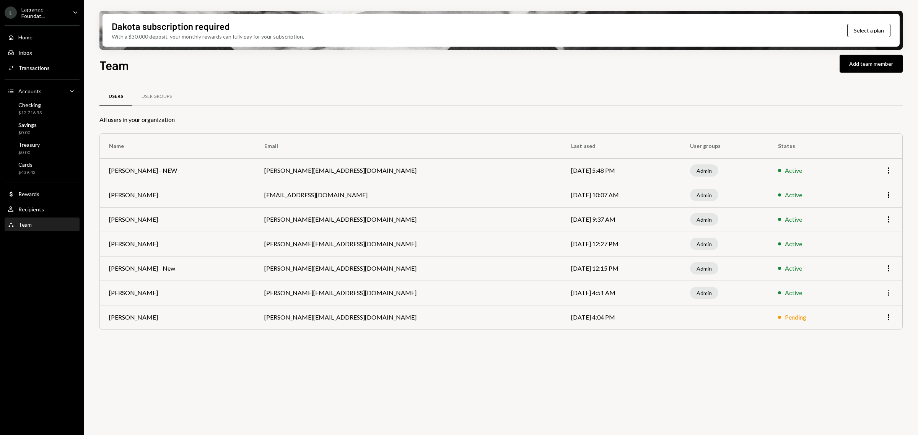
click at [887, 292] on icon "More" at bounding box center [888, 293] width 9 height 9
drag, startPoint x: 693, startPoint y: 296, endPoint x: 681, endPoint y: 297, distance: 11.1
click at [687, 296] on td "Admin" at bounding box center [725, 293] width 88 height 24
click at [160, 96] on div "User Groups" at bounding box center [157, 96] width 30 height 7
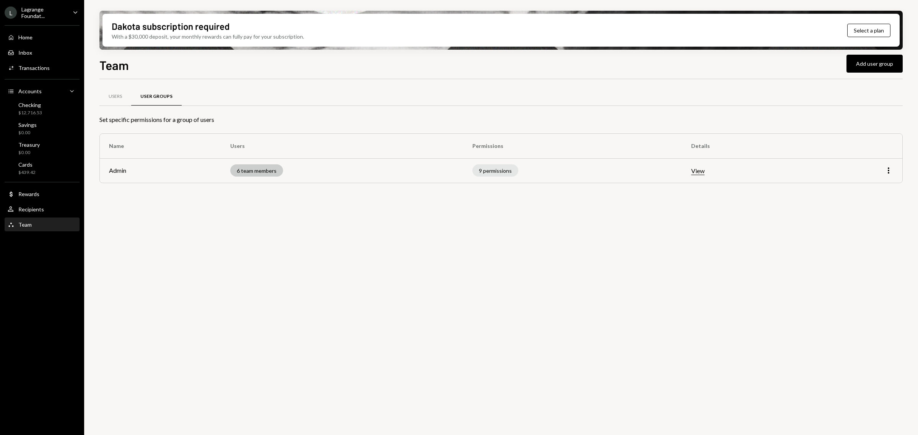
click at [278, 168] on div "6 team members" at bounding box center [256, 171] width 53 height 12
click at [887, 169] on icon "More" at bounding box center [888, 170] width 9 height 9
click at [869, 188] on div "Edit" at bounding box center [871, 187] width 38 height 13
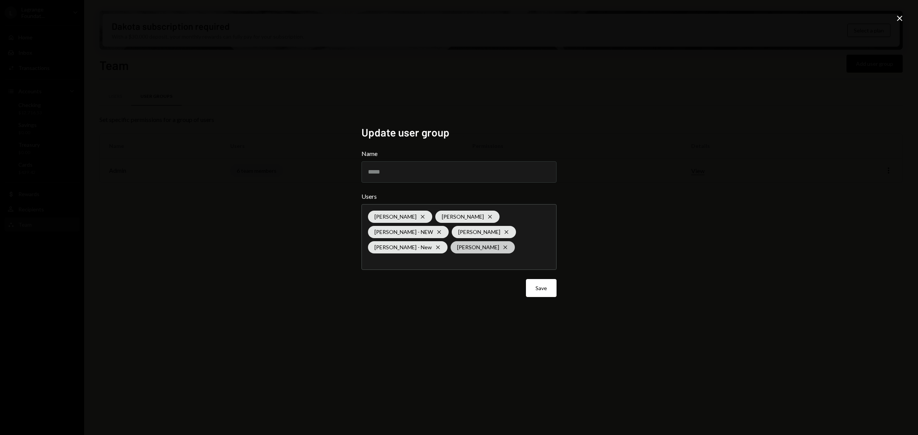
click at [502, 245] on div "Sonika van Heerden Cross" at bounding box center [483, 247] width 64 height 12
click at [615, 229] on div "Update user group Name ***** Users Amir Rezaizadeh Cross Lisbeth Gratereaux Cro…" at bounding box center [459, 217] width 918 height 435
click at [547, 284] on button "Save" at bounding box center [541, 288] width 31 height 18
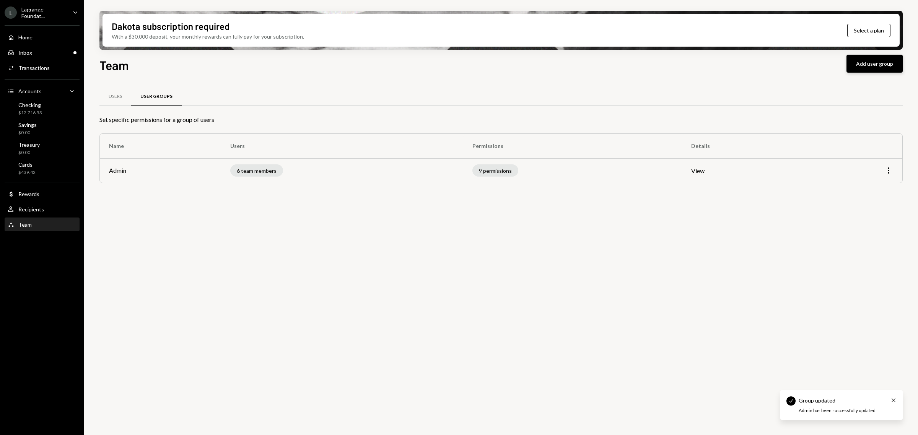
click at [859, 62] on button "Add user group" at bounding box center [875, 64] width 56 height 18
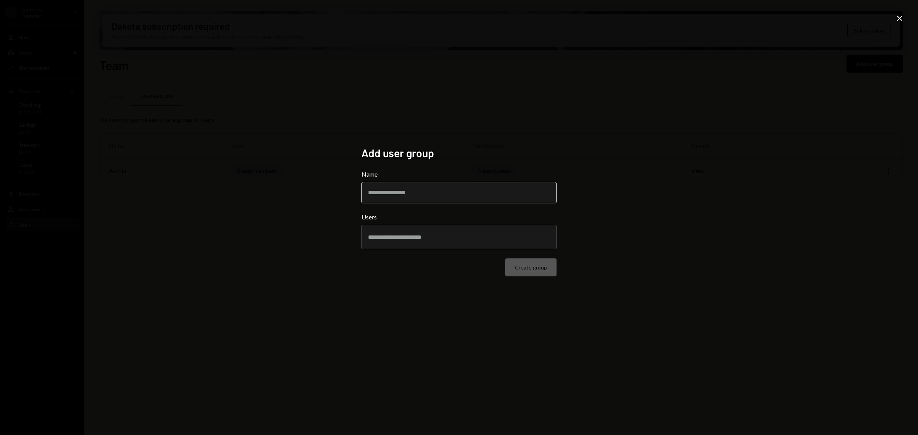
click at [435, 195] on input "Name" at bounding box center [459, 192] width 195 height 21
type input "*******"
click at [437, 238] on input "text" at bounding box center [459, 237] width 182 height 7
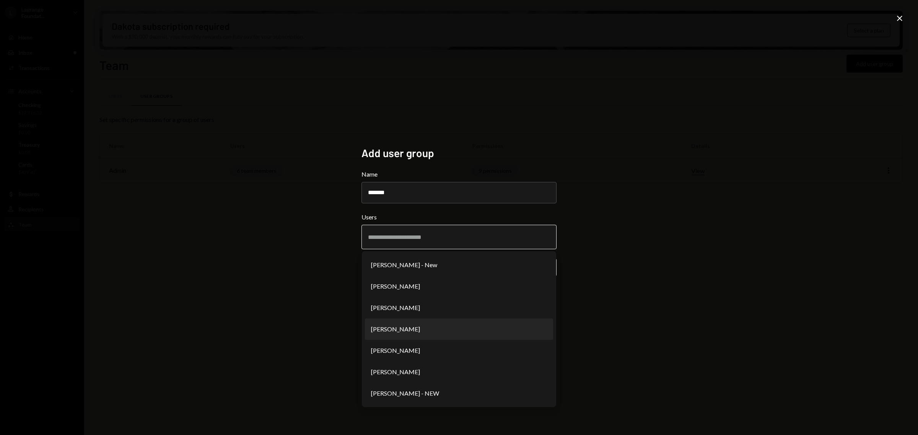
click at [411, 328] on li "[PERSON_NAME]" at bounding box center [459, 329] width 188 height 21
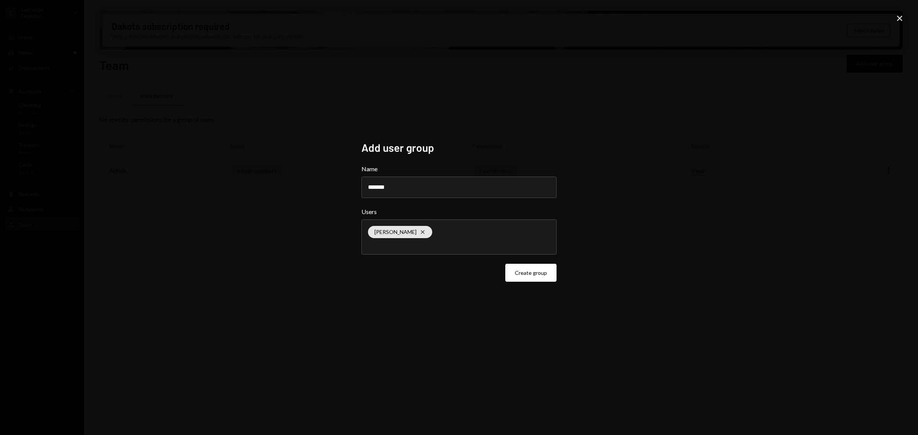
click at [465, 235] on div "Sonika van Heerden Cross" at bounding box center [459, 237] width 182 height 34
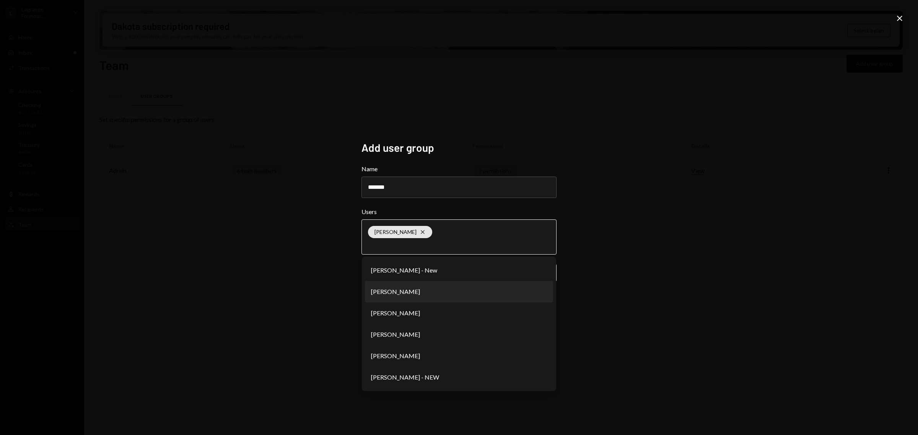
click at [397, 289] on li "[PERSON_NAME]" at bounding box center [459, 291] width 188 height 21
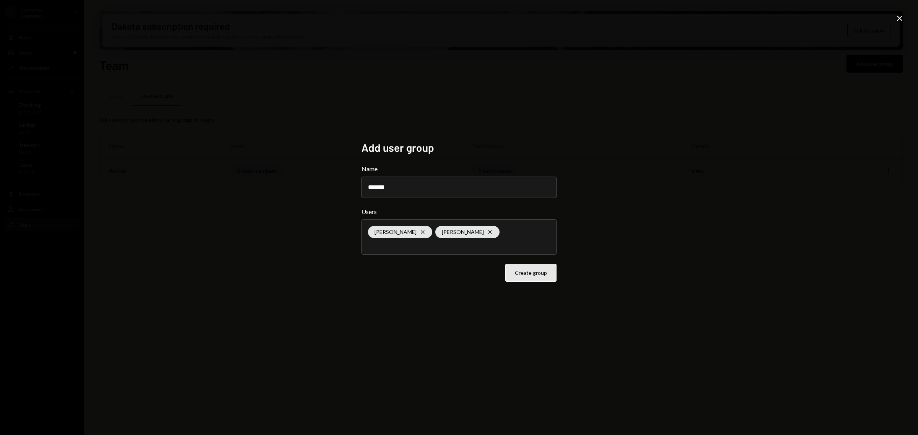
click at [535, 272] on button "Create group" at bounding box center [530, 273] width 51 height 18
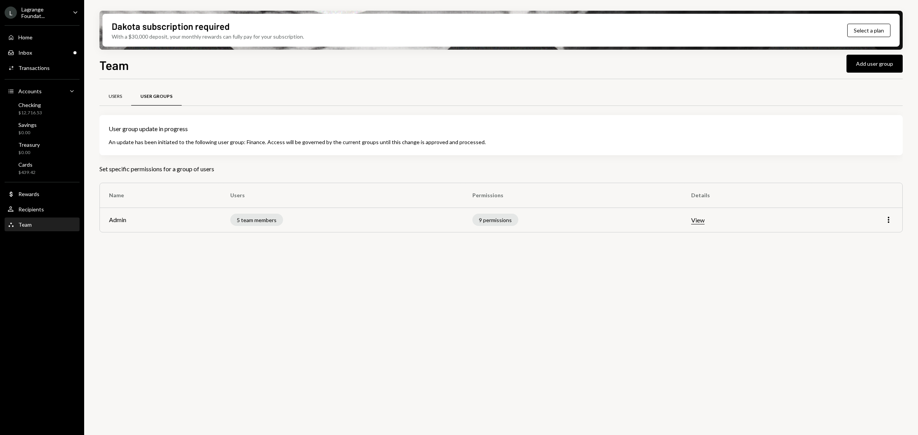
click at [117, 90] on div "Users" at bounding box center [115, 97] width 32 height 18
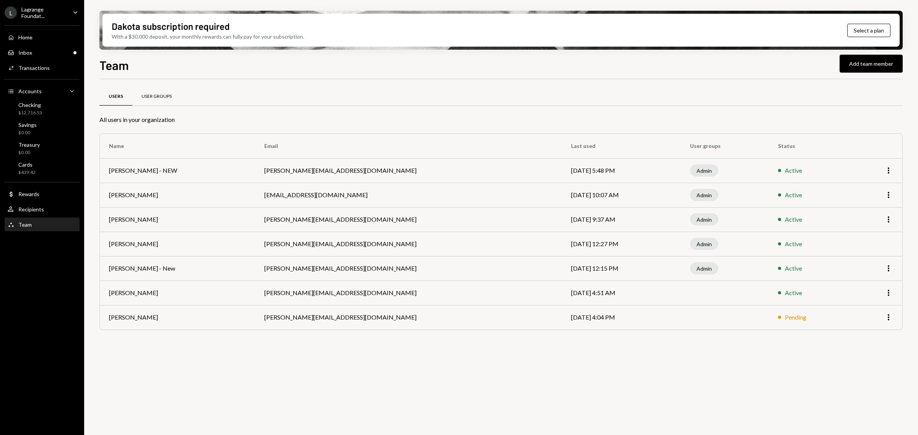
click at [150, 97] on div "User Groups" at bounding box center [157, 96] width 30 height 7
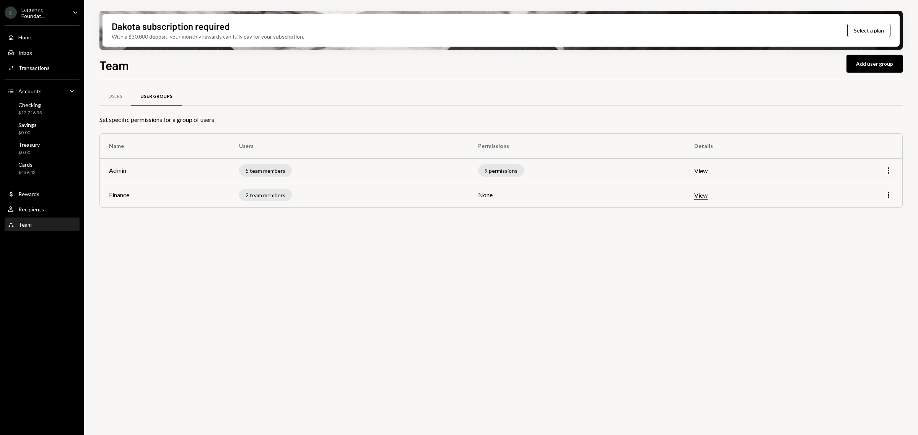
click at [883, 192] on div "More" at bounding box center [856, 195] width 74 height 9
click at [886, 195] on icon "More" at bounding box center [888, 195] width 9 height 9
click at [701, 191] on td "View" at bounding box center [747, 195] width 125 height 24
click at [707, 196] on button "View" at bounding box center [700, 196] width 13 height 8
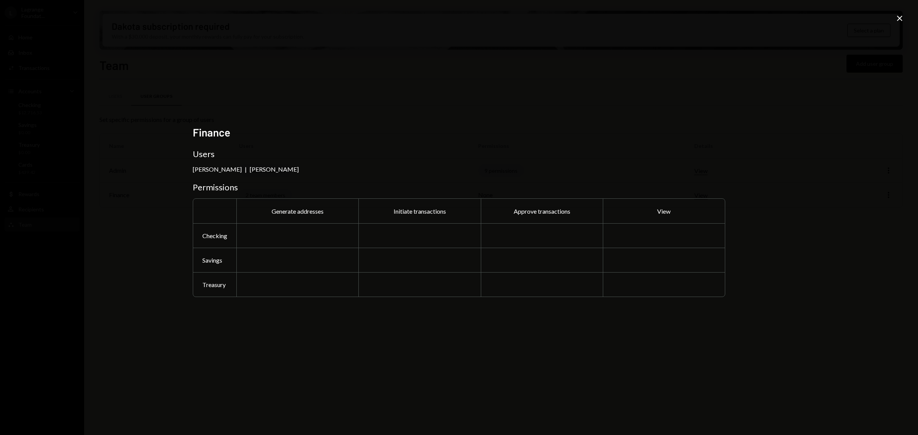
click at [903, 15] on icon "Close" at bounding box center [899, 18] width 9 height 9
